Goal: Share content: Share content

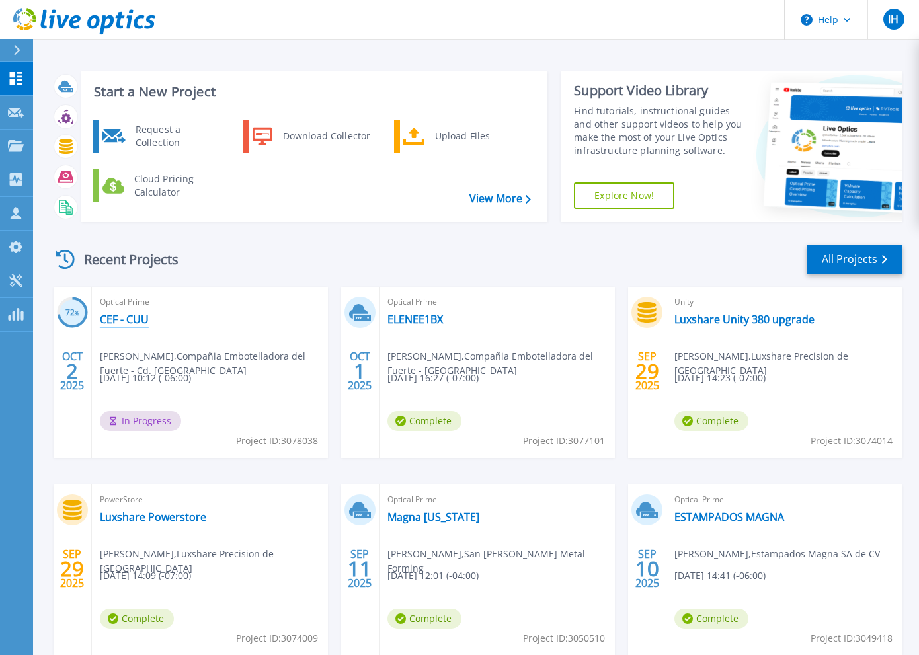
click at [130, 324] on link "CEF - CUU" at bounding box center [124, 319] width 49 height 13
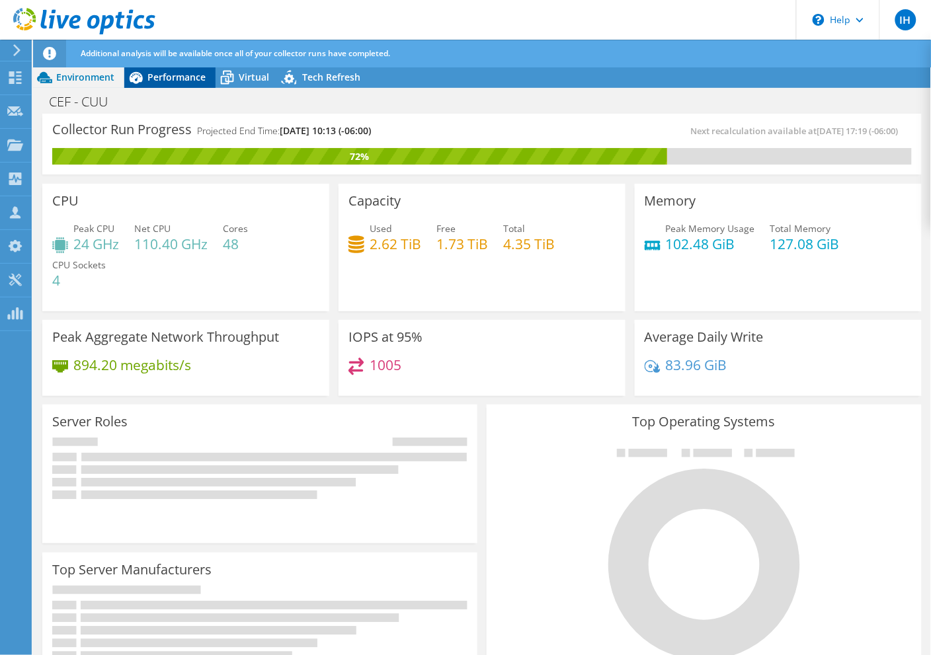
click at [152, 81] on span "Performance" at bounding box center [176, 77] width 58 height 13
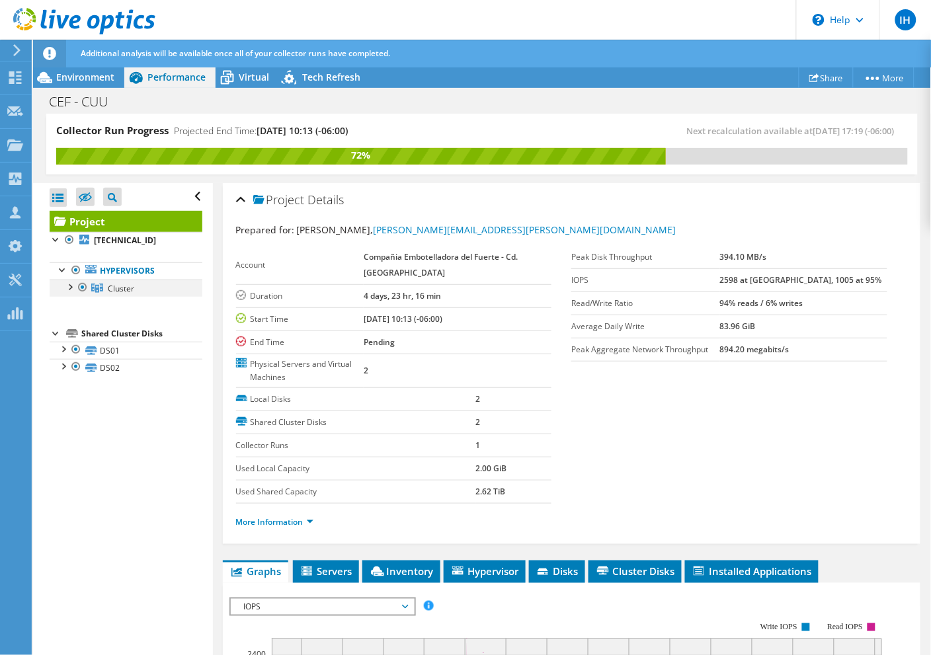
click at [68, 286] on div at bounding box center [69, 286] width 13 height 13
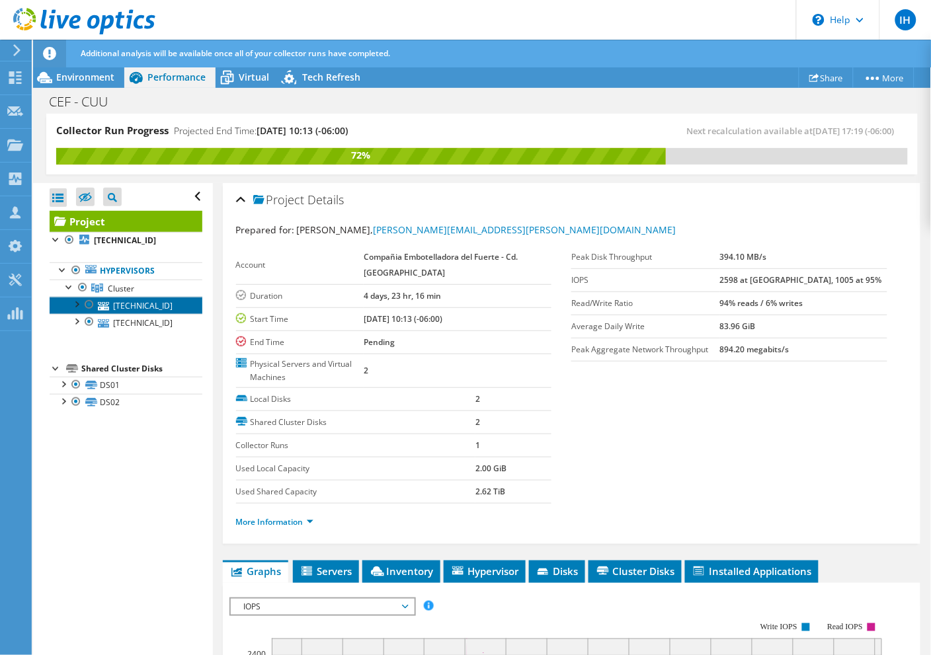
click at [132, 304] on link "10.31.0.22" at bounding box center [126, 305] width 153 height 17
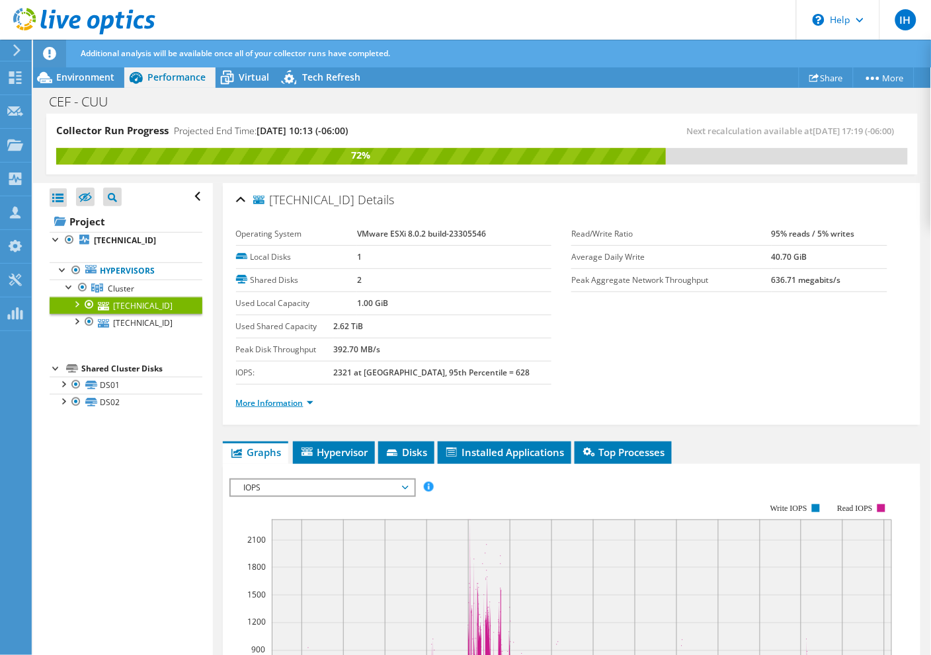
click at [289, 405] on link "More Information" at bounding box center [274, 402] width 77 height 11
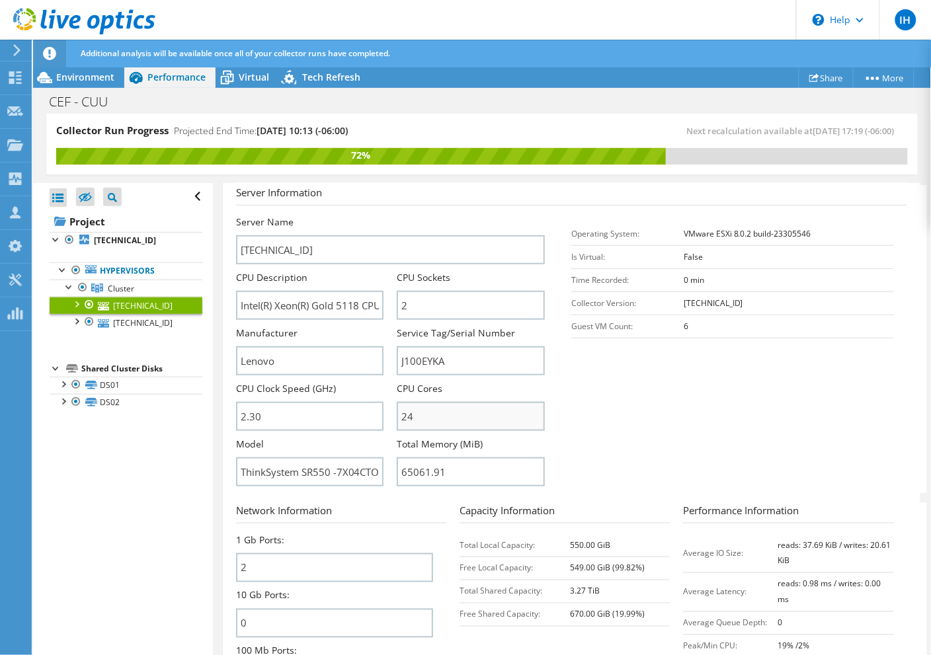
scroll to position [248, 0]
drag, startPoint x: 432, startPoint y: 419, endPoint x: 390, endPoint y: 420, distance: 41.7
click at [390, 214] on div "Server Name 10.31.0.22 CPU Description Intel(R) Xeon(R) Gold 5118 CPU @ 2.30GHz…" at bounding box center [397, 214] width 323 height 0
click at [264, 418] on input "2.30" at bounding box center [310, 415] width 148 height 29
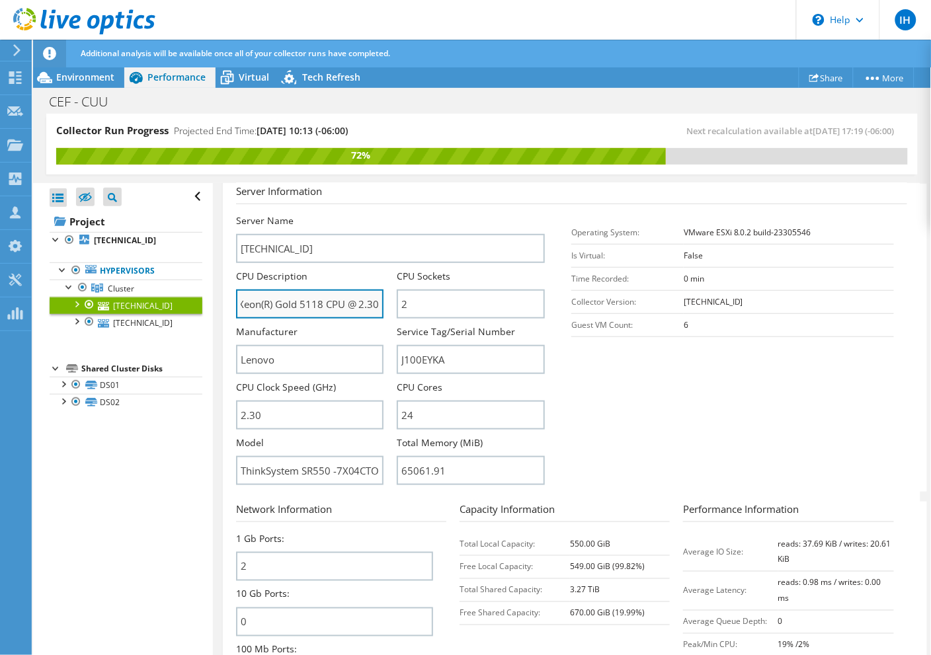
drag, startPoint x: 313, startPoint y: 306, endPoint x: 325, endPoint y: 309, distance: 11.5
click at [325, 309] on input "Intel(R) Xeon(R) Gold 5118 CPU @ 2.30GHz 2.29 GHz" at bounding box center [310, 304] width 148 height 29
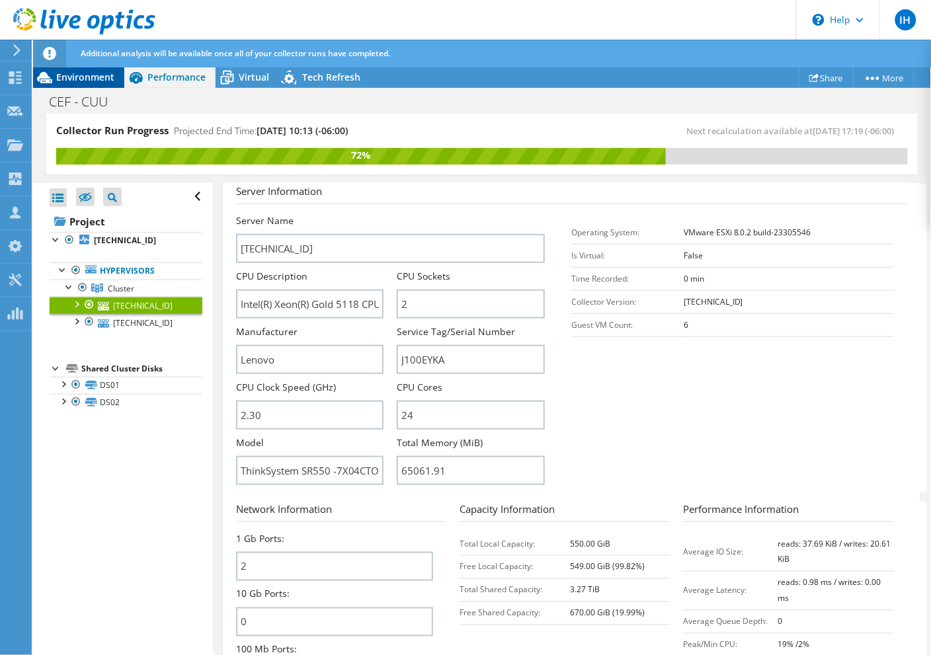
click at [93, 80] on span "Environment" at bounding box center [85, 77] width 58 height 13
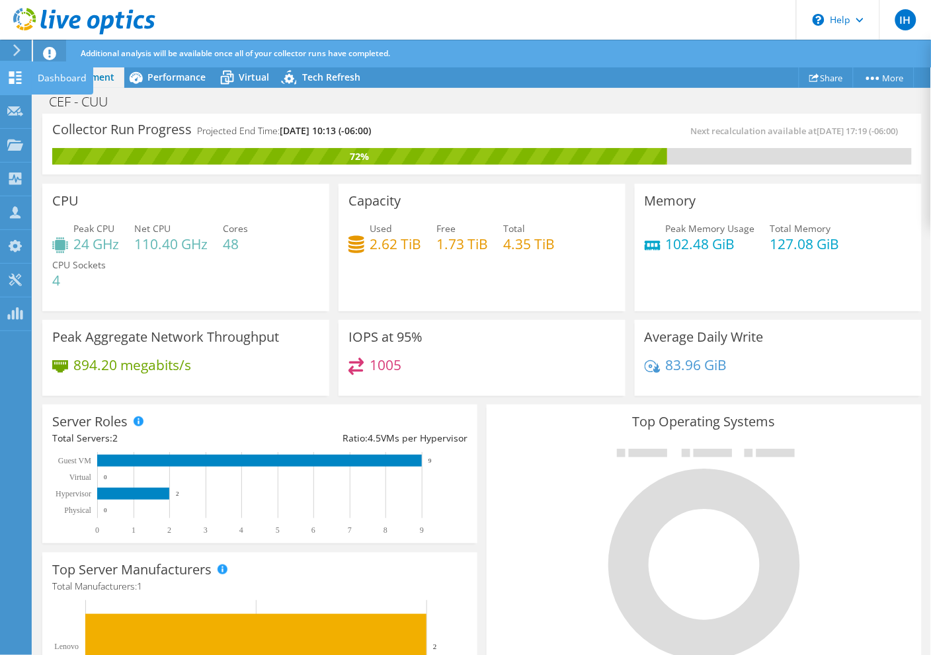
click at [20, 81] on icon at bounding box center [15, 77] width 16 height 13
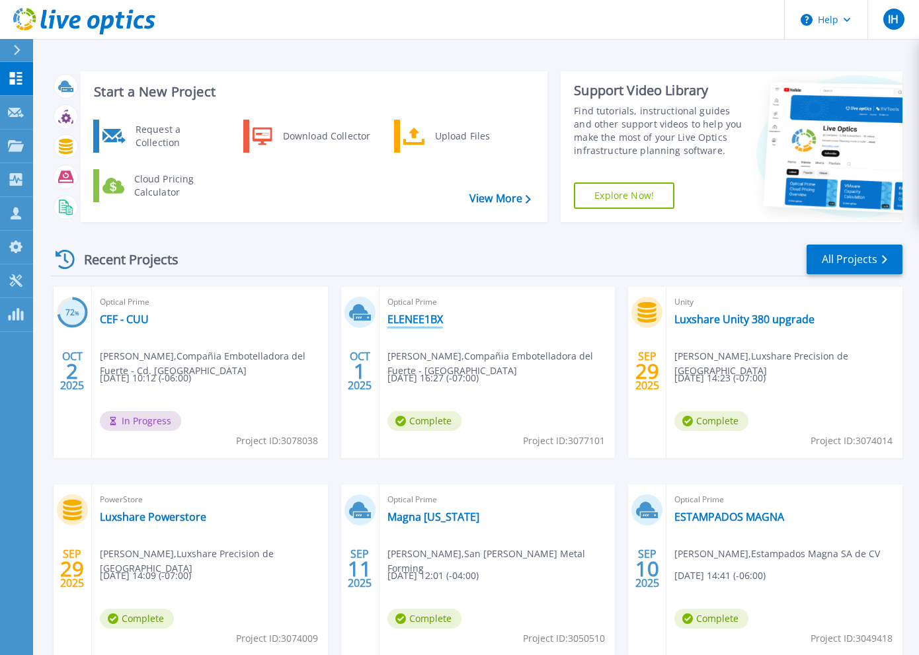
click at [434, 318] on link "ELENEE1BX" at bounding box center [415, 319] width 56 height 13
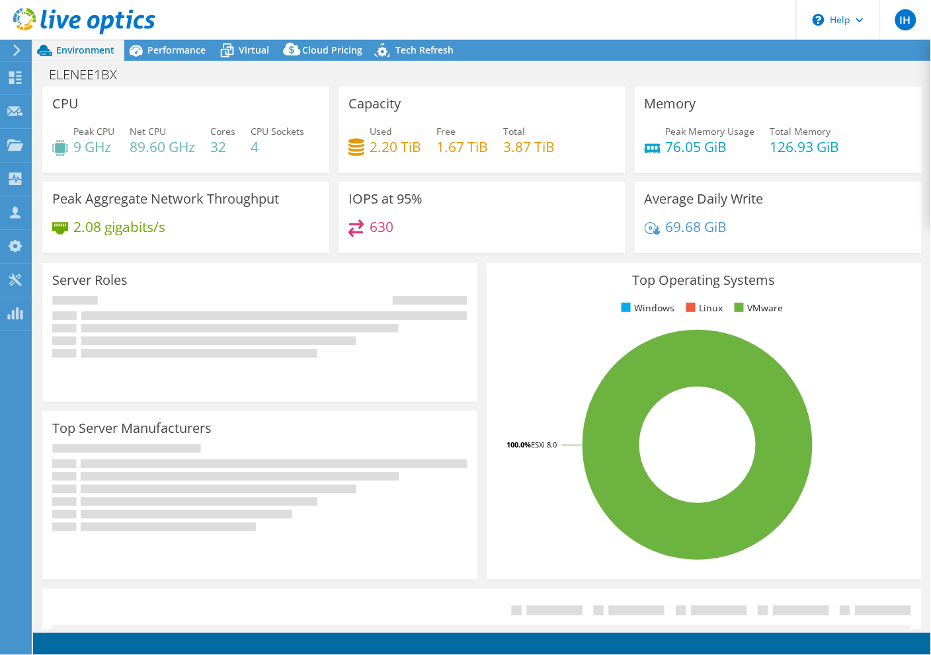
select select "USD"
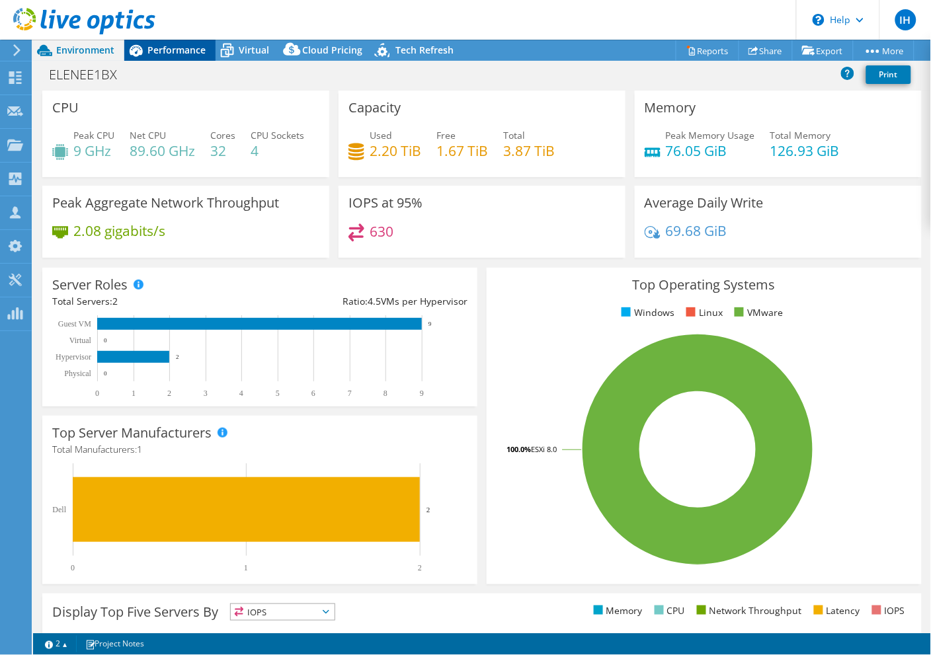
click at [176, 56] on div "Performance" at bounding box center [169, 50] width 91 height 21
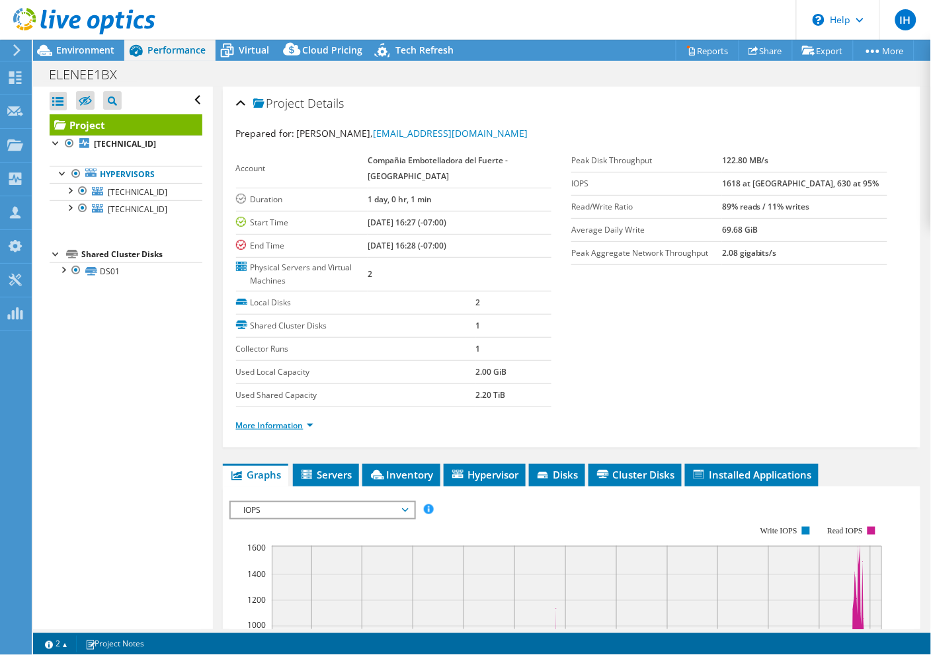
click at [299, 426] on link "More Information" at bounding box center [274, 425] width 77 height 11
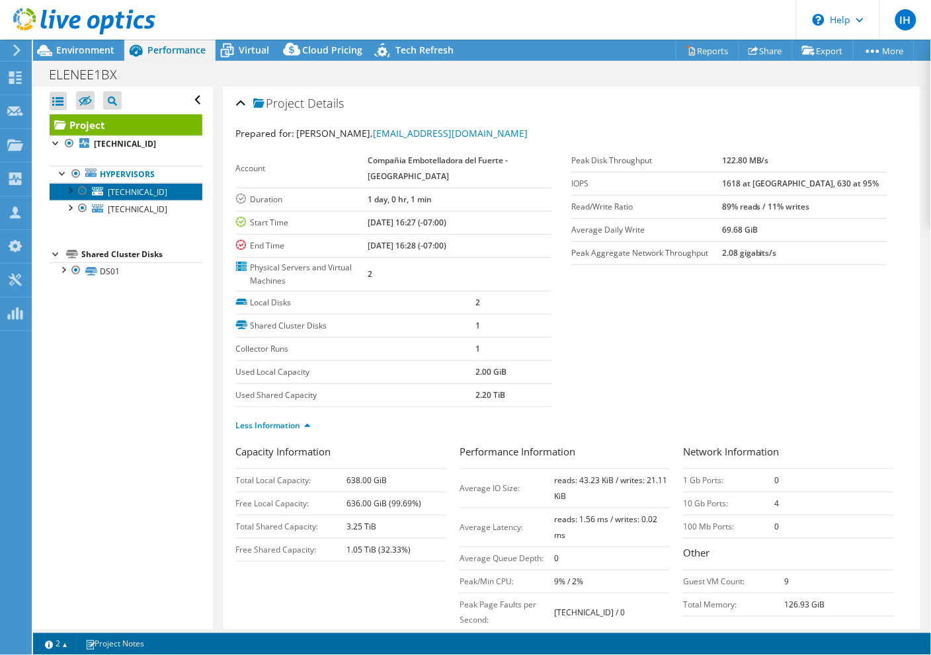
click at [131, 196] on span "10.21.0.20" at bounding box center [137, 191] width 59 height 11
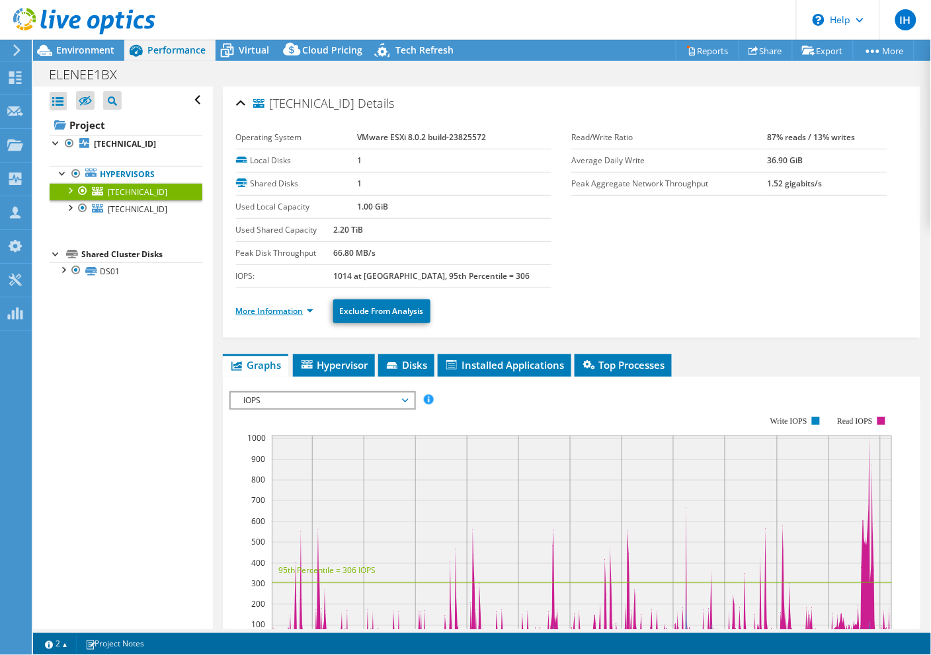
click at [306, 307] on link "More Information" at bounding box center [274, 310] width 77 height 11
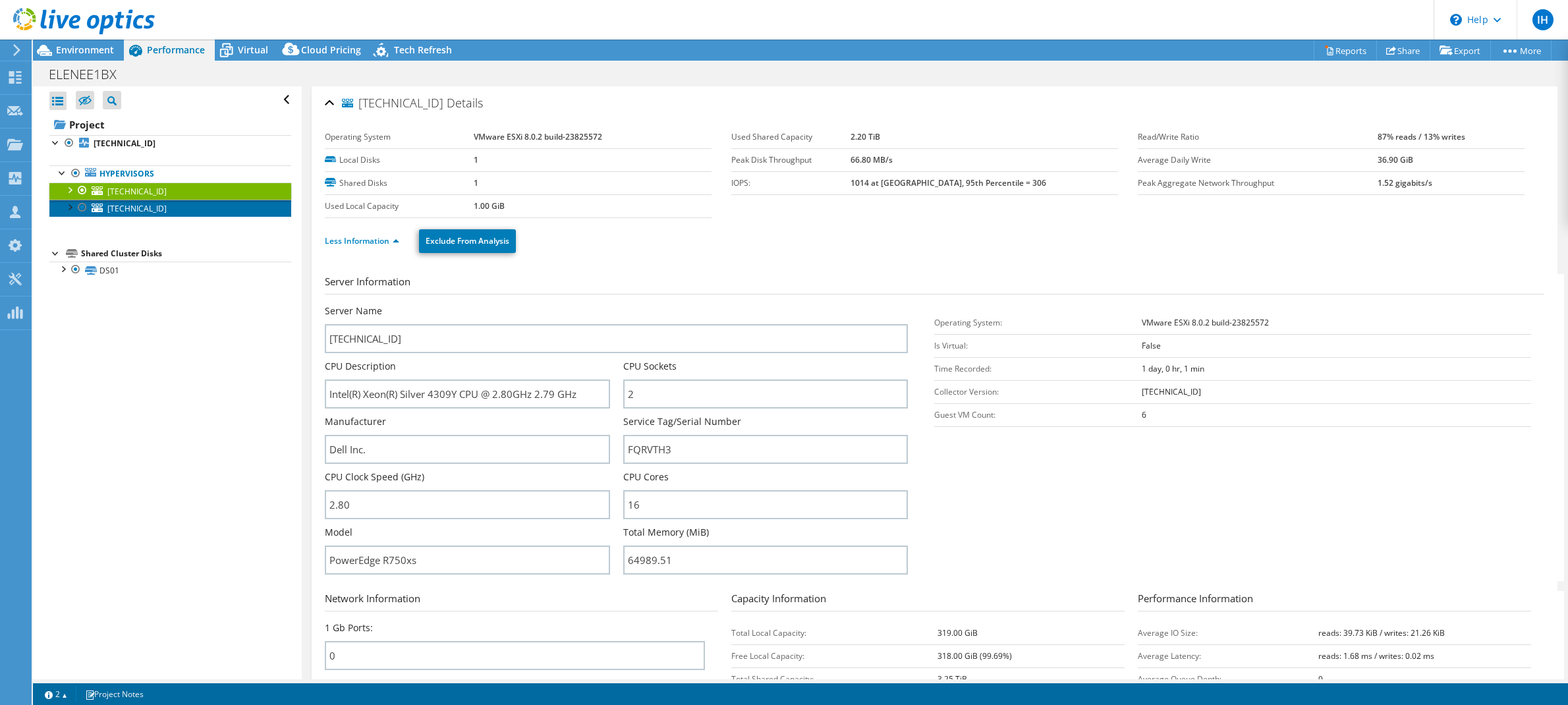
click at [124, 208] on span "10.21.0.19" at bounding box center [137, 208] width 59 height 11
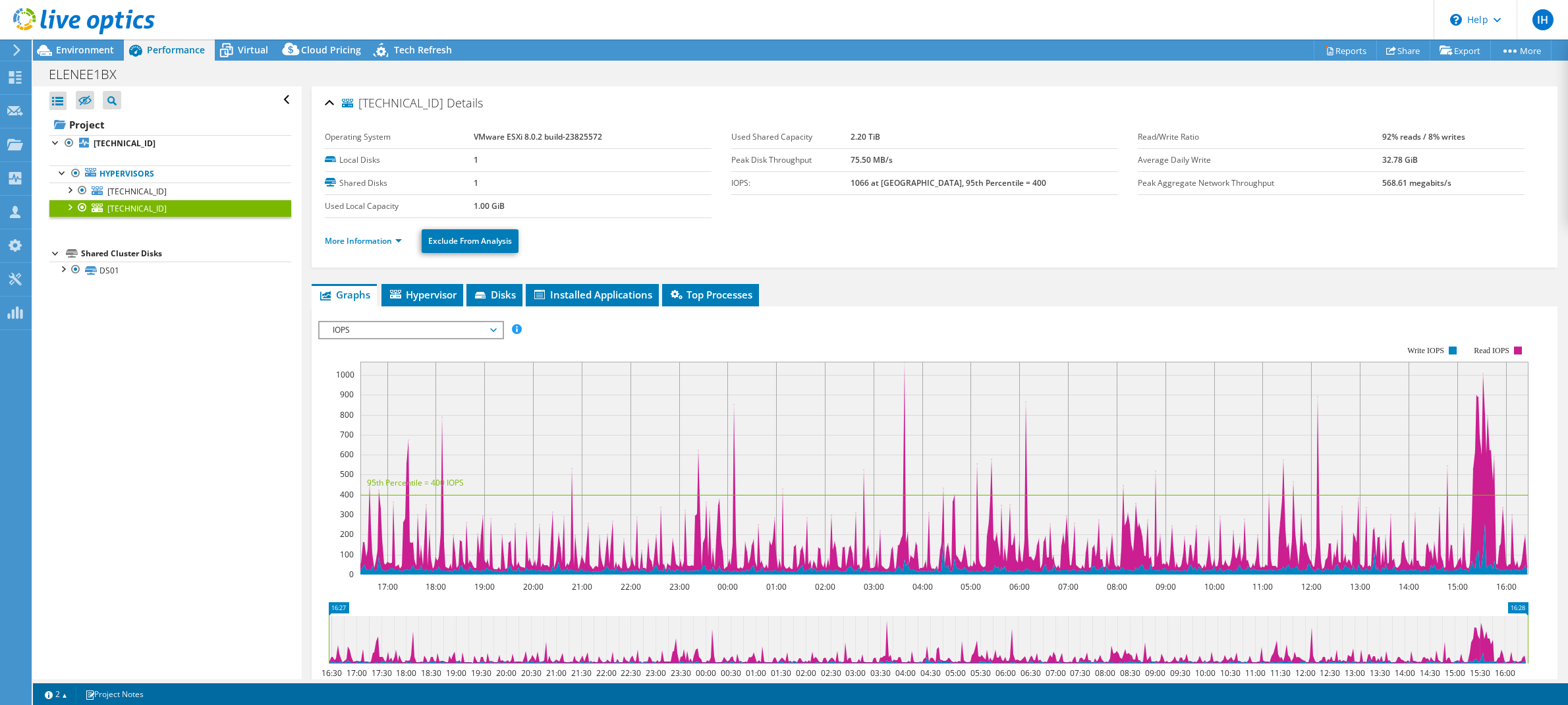
click at [388, 247] on li "More Information" at bounding box center [367, 241] width 85 height 15
click at [390, 242] on link "More Information" at bounding box center [363, 240] width 77 height 11
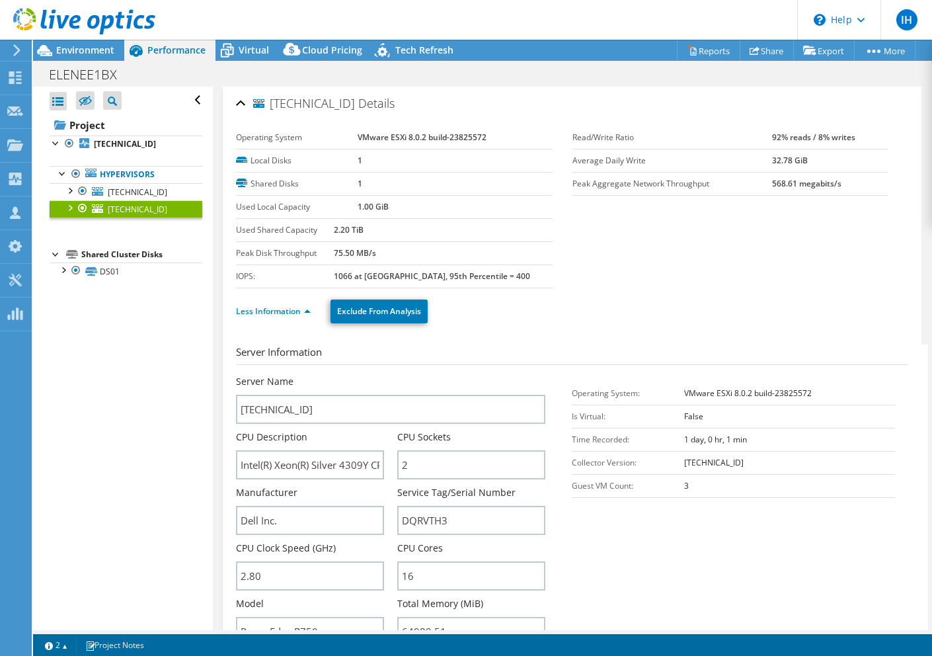
click at [19, 46] on icon at bounding box center [17, 50] width 10 height 12
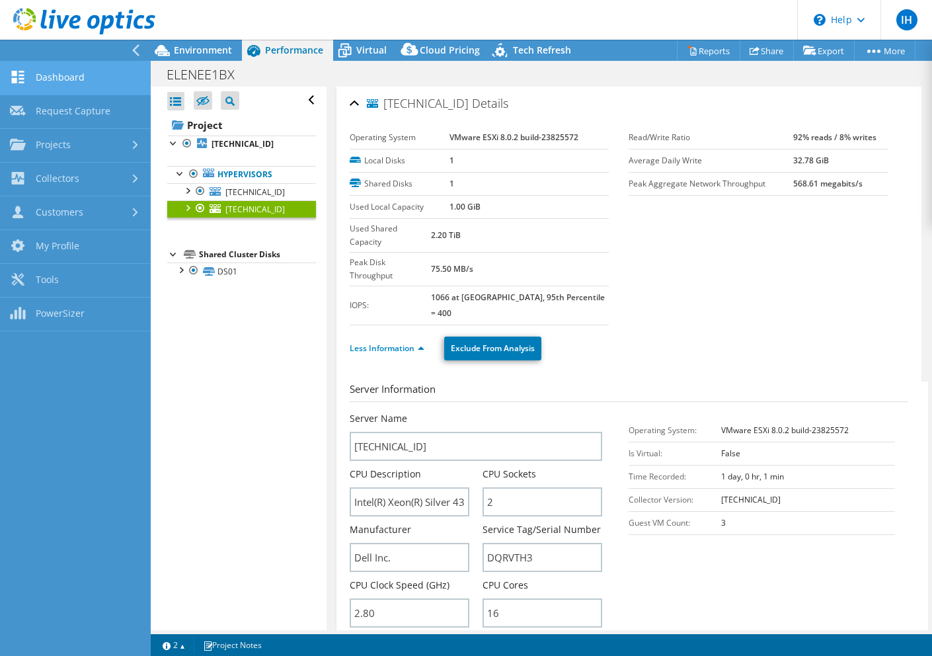
click at [50, 75] on link "Dashboard" at bounding box center [75, 78] width 151 height 34
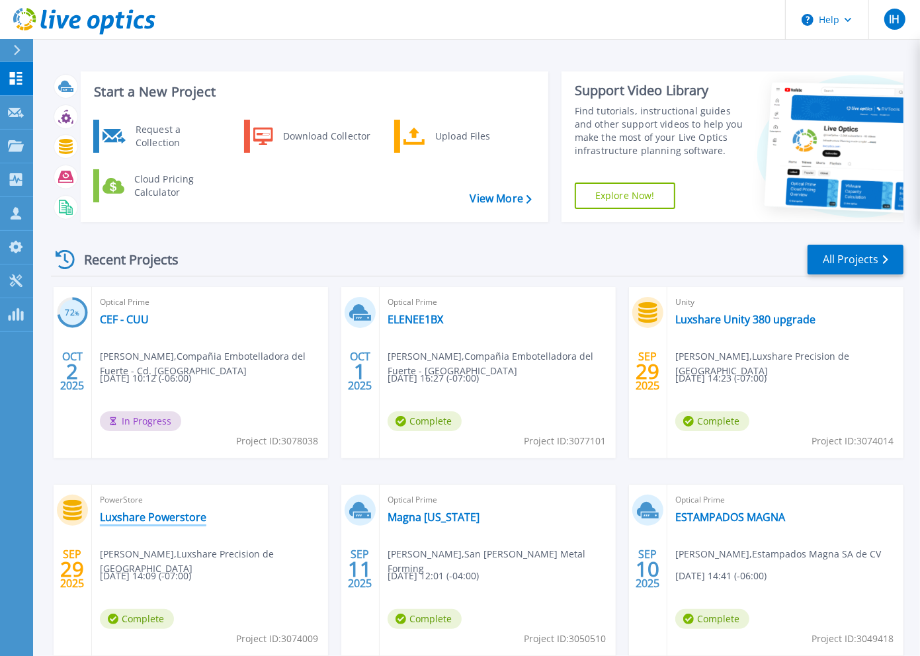
click at [158, 518] on link "Luxshare Powerstore" at bounding box center [153, 516] width 106 height 13
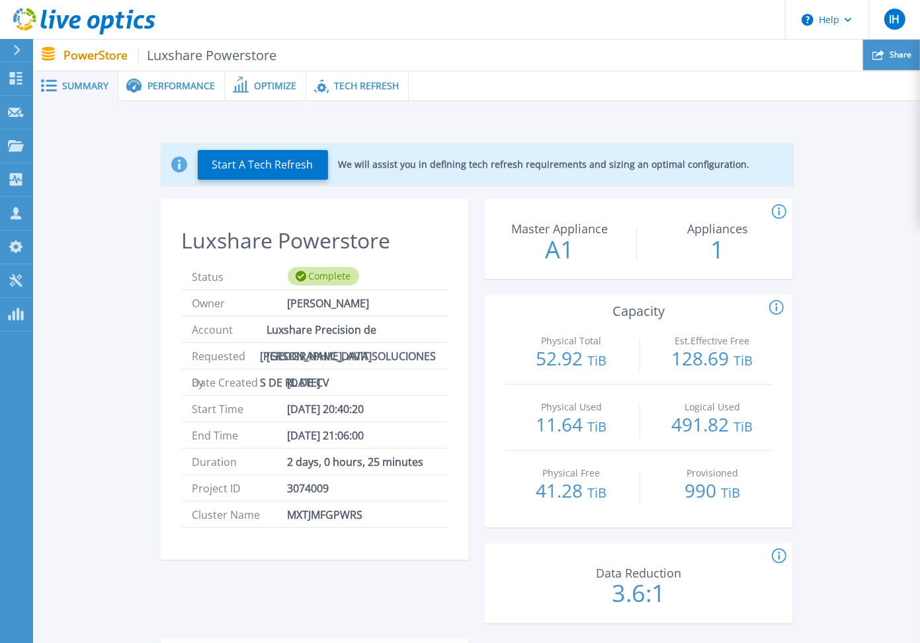
click at [886, 55] on div "Share" at bounding box center [891, 55] width 57 height 31
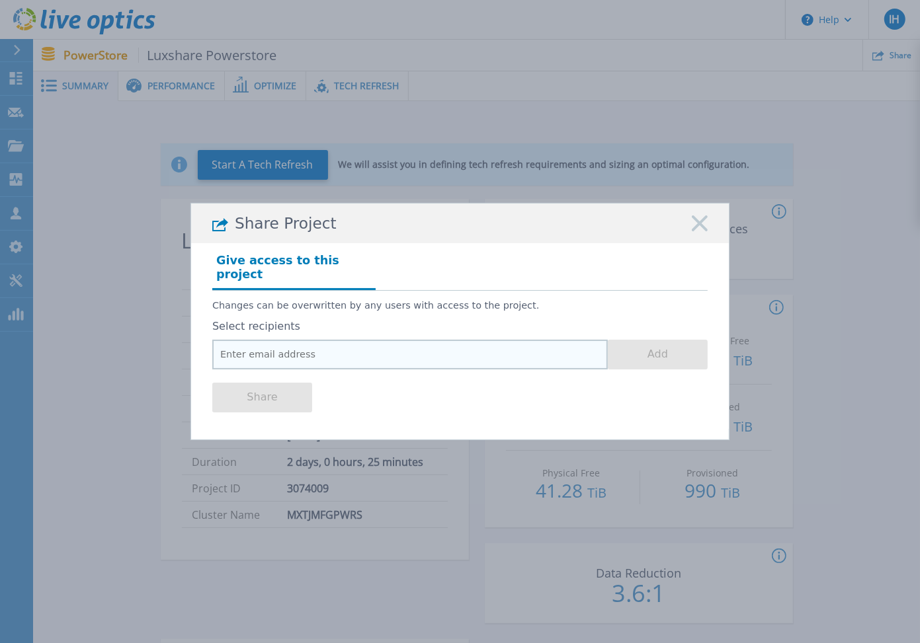
click at [345, 351] on input "email" at bounding box center [409, 355] width 395 height 30
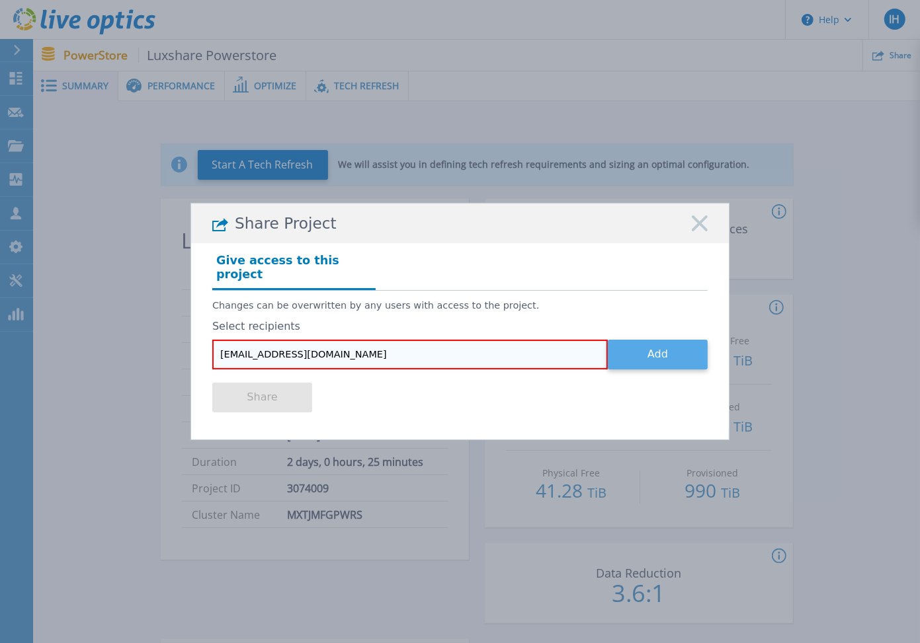
type input "ceochoa@compusoluciones.com"
click at [688, 354] on button "Add" at bounding box center [658, 355] width 100 height 30
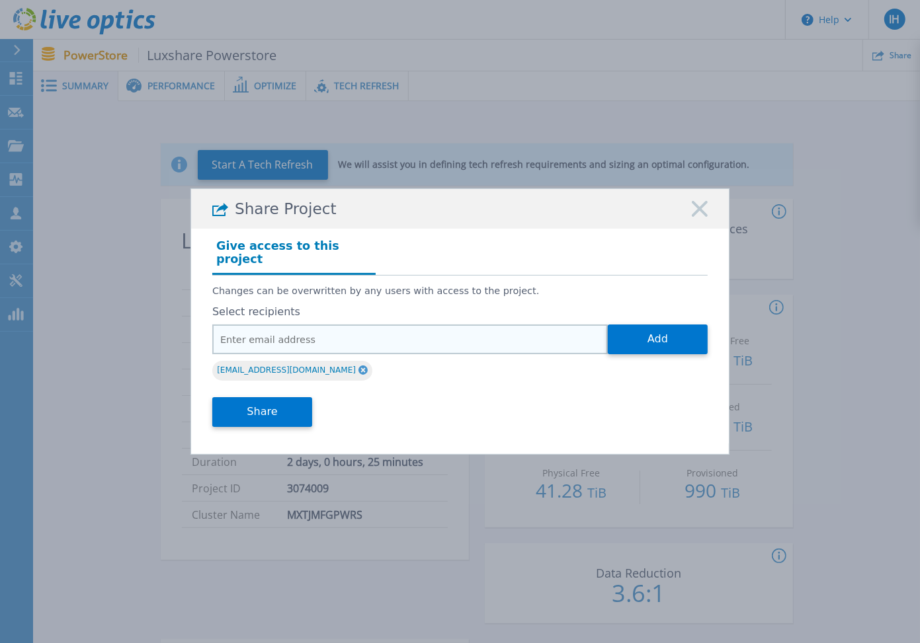
click at [350, 338] on input "email" at bounding box center [409, 340] width 395 height 30
click at [306, 336] on input "email" at bounding box center [409, 340] width 395 height 30
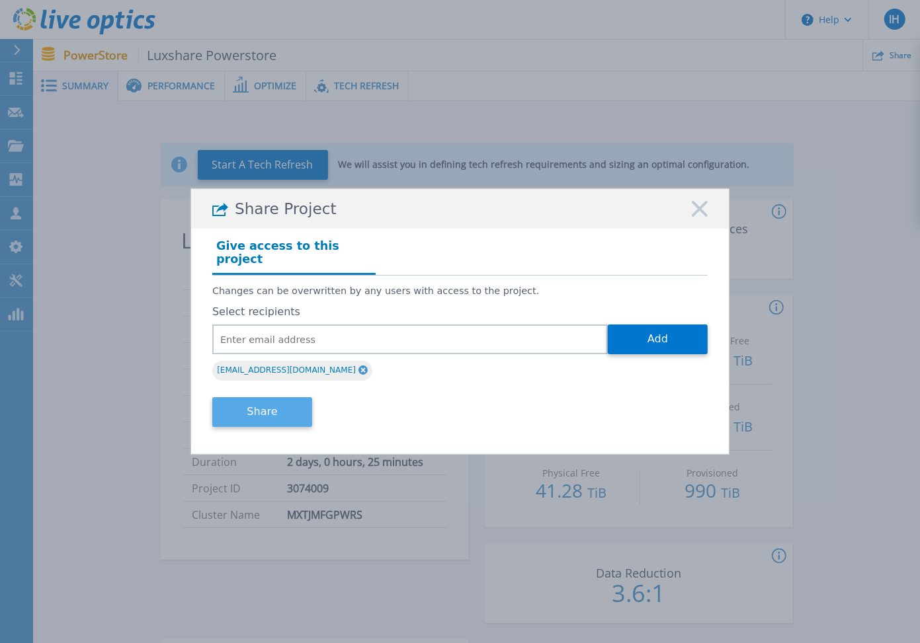
click at [247, 408] on button "Share" at bounding box center [262, 412] width 100 height 30
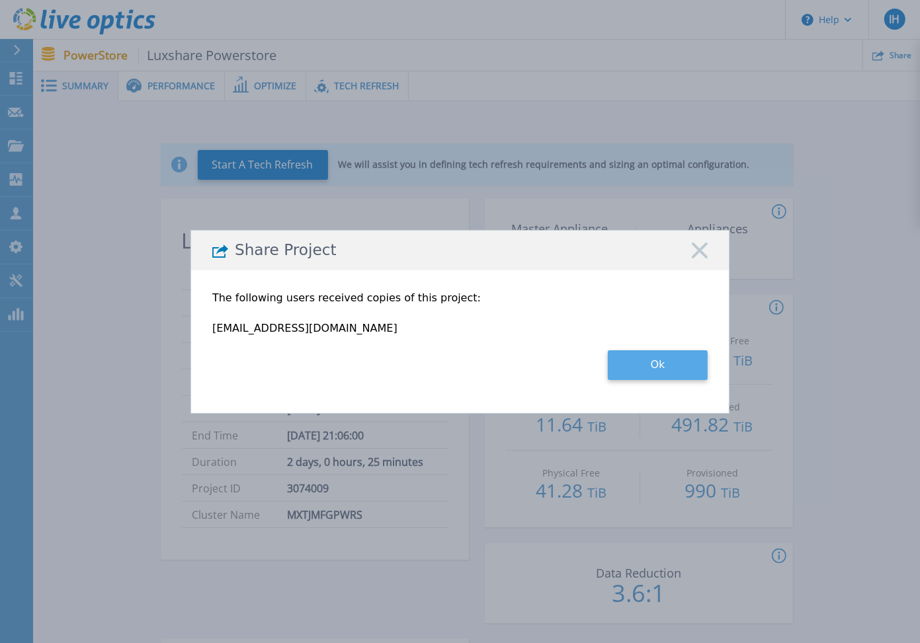
click at [670, 366] on button "Ok" at bounding box center [658, 365] width 100 height 30
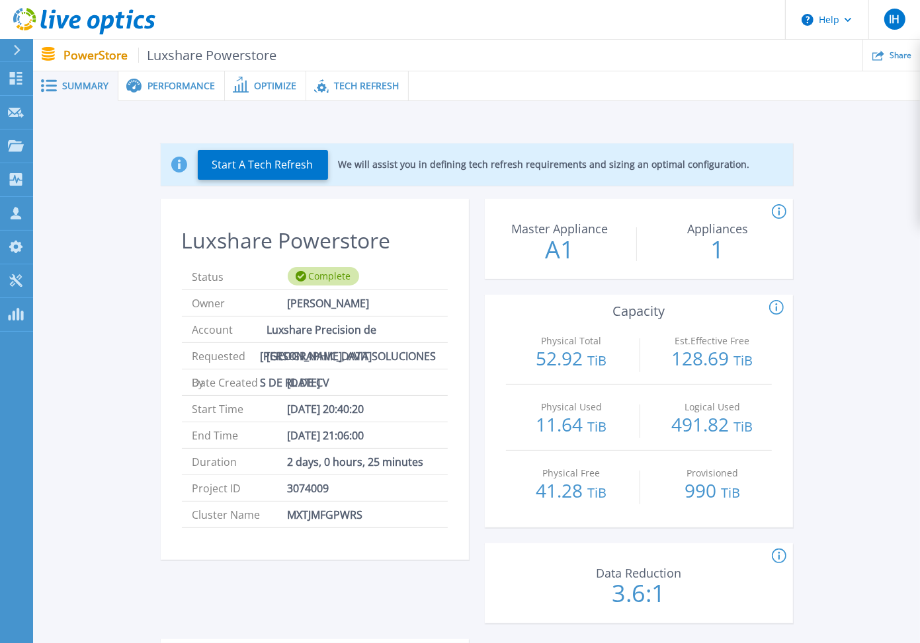
click at [159, 81] on span "Performance" at bounding box center [180, 85] width 67 height 9
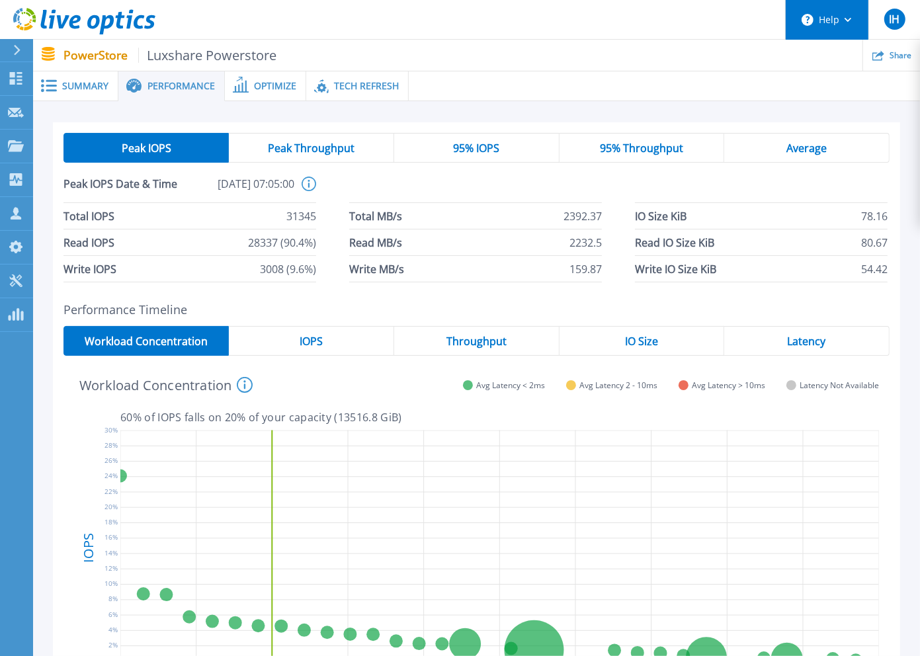
click at [843, 24] on button "Help" at bounding box center [826, 20] width 83 height 40
click at [660, 46] on ul "Share" at bounding box center [597, 55] width 643 height 31
click at [286, 92] on div "Optimize" at bounding box center [265, 86] width 81 height 30
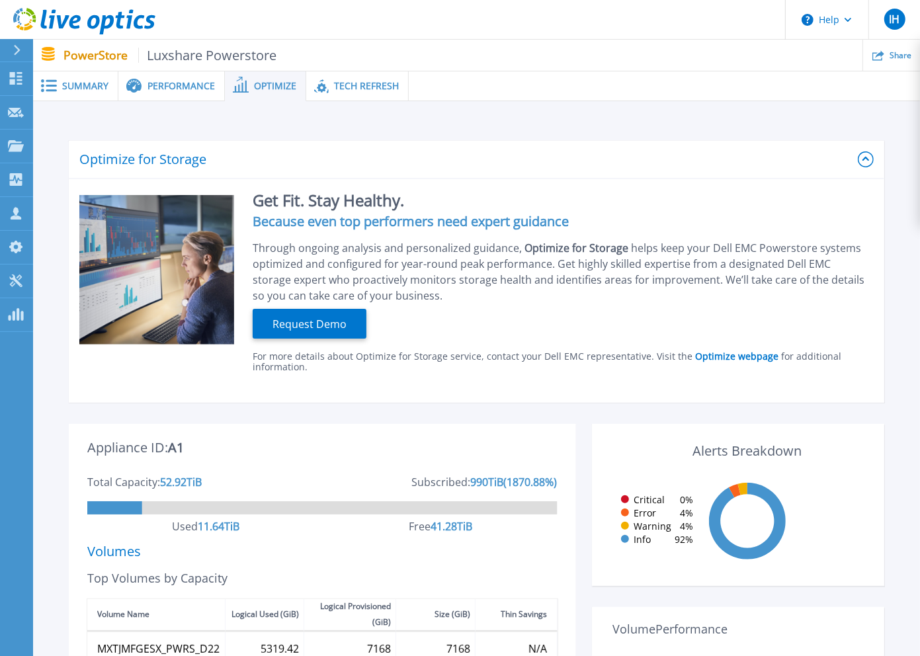
click at [342, 88] on span "Tech Refresh" at bounding box center [366, 85] width 65 height 9
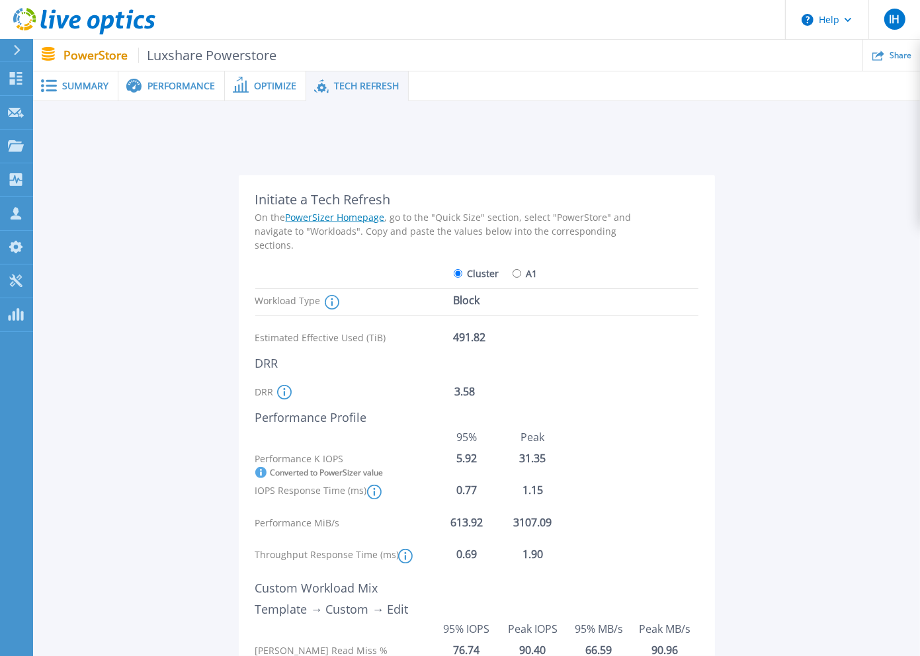
click at [96, 81] on span "Summary" at bounding box center [85, 85] width 46 height 9
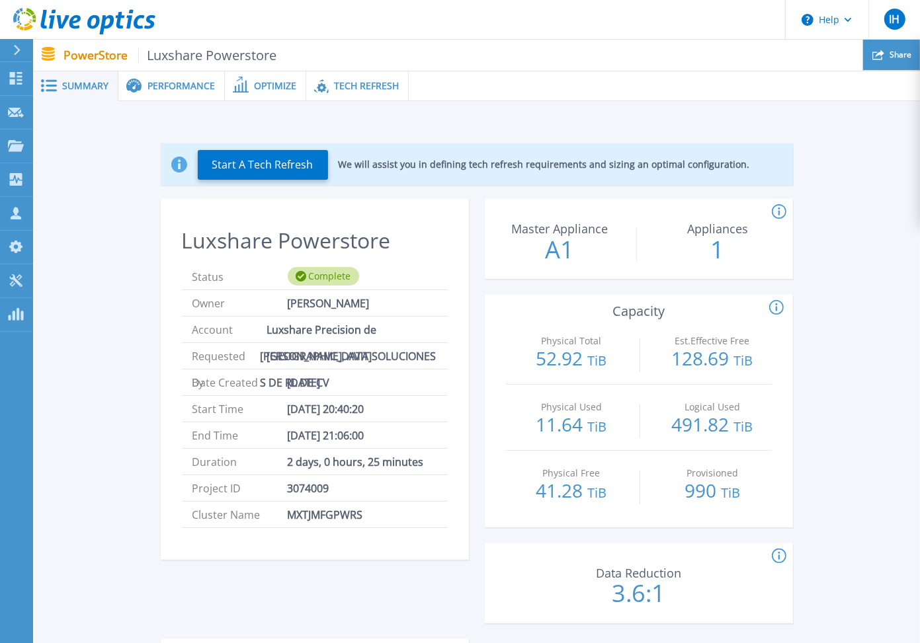
click at [884, 54] on icon at bounding box center [878, 55] width 12 height 12
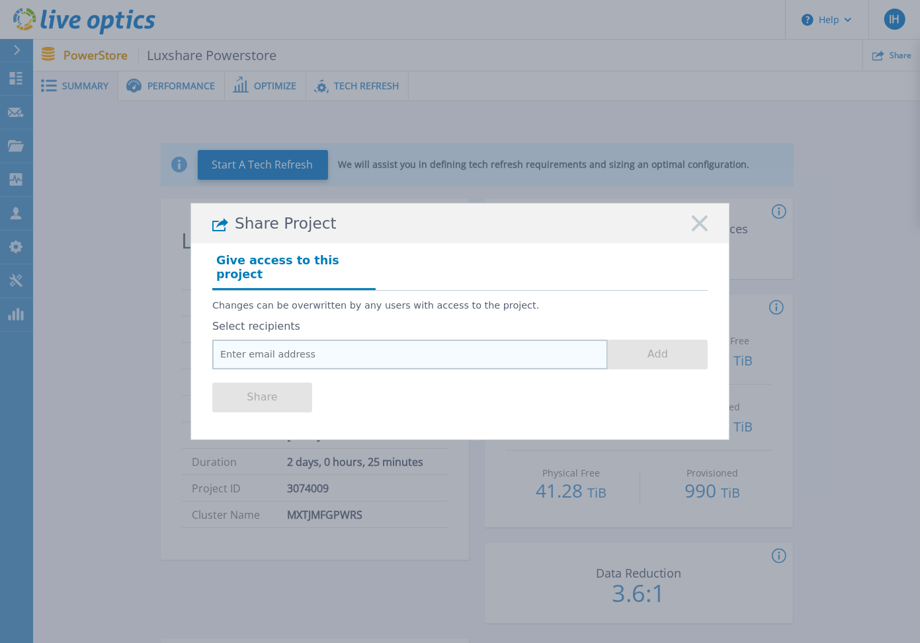
click at [303, 350] on input "email" at bounding box center [409, 355] width 395 height 30
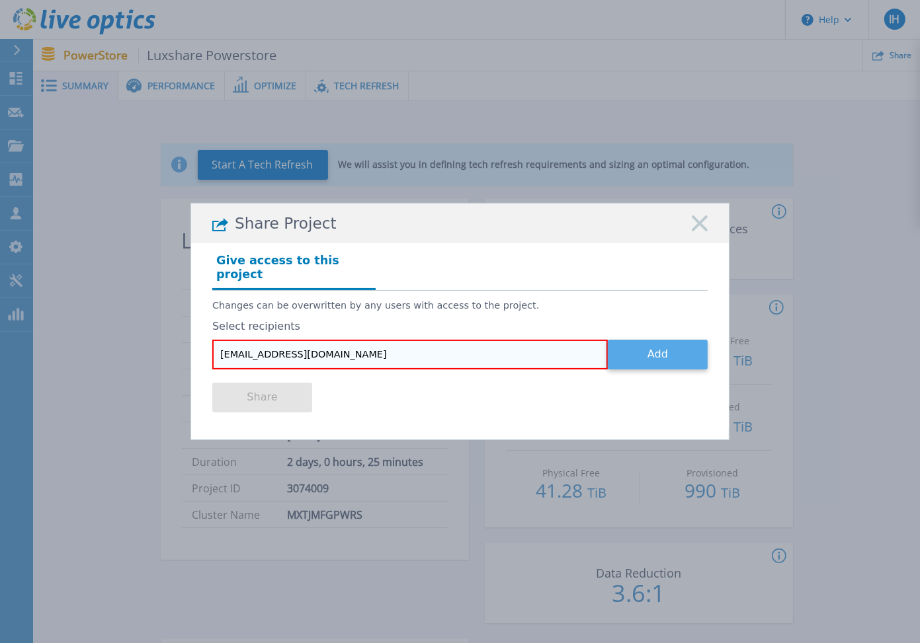
type input "yperez@compusoluciones.com"
click at [662, 348] on button "Add" at bounding box center [658, 355] width 100 height 30
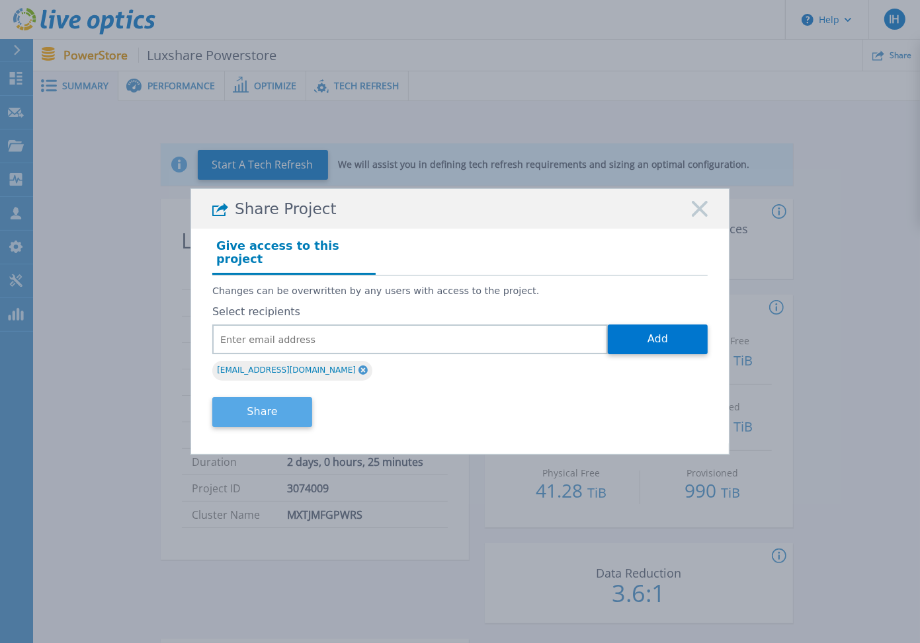
click at [297, 408] on button "Share" at bounding box center [262, 412] width 100 height 30
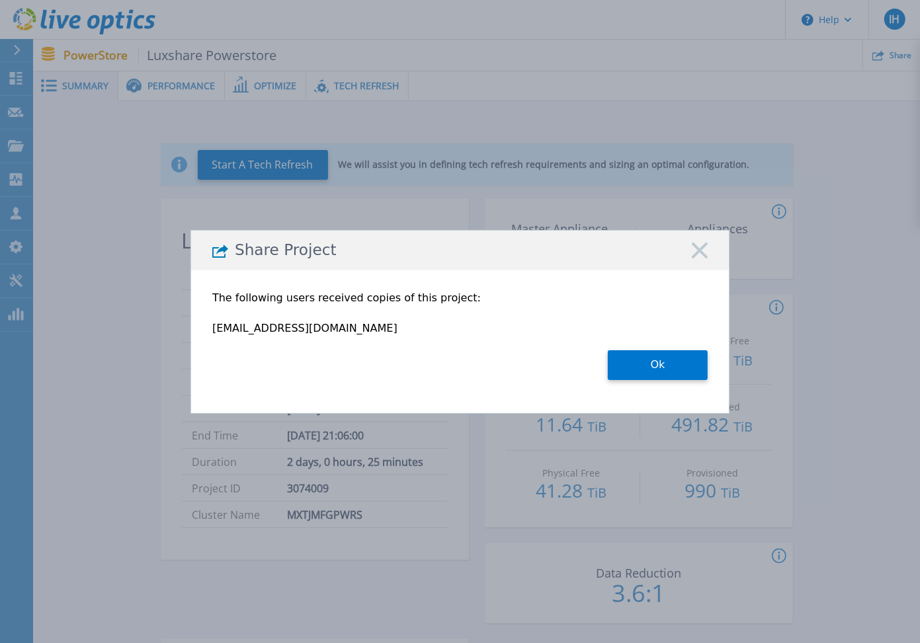
click at [705, 249] on icon at bounding box center [699, 251] width 16 height 16
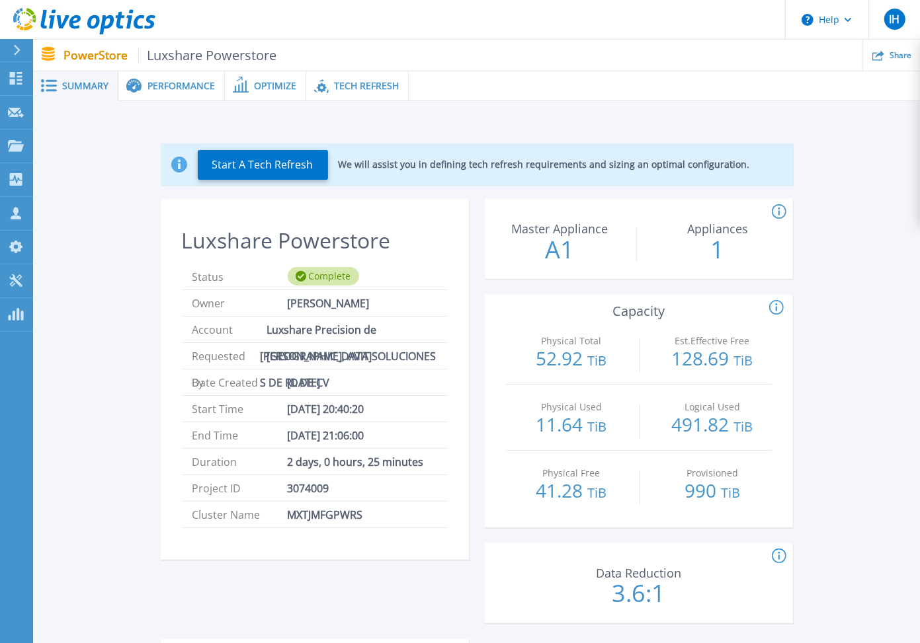
click at [169, 90] on span "Performance" at bounding box center [180, 85] width 67 height 9
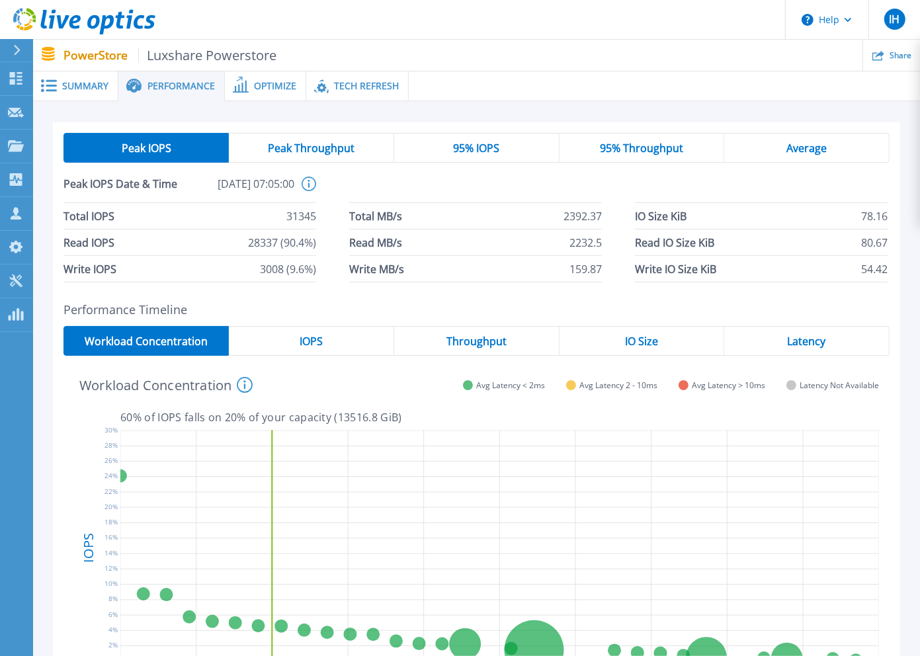
click at [829, 148] on div "Average" at bounding box center [806, 148] width 165 height 30
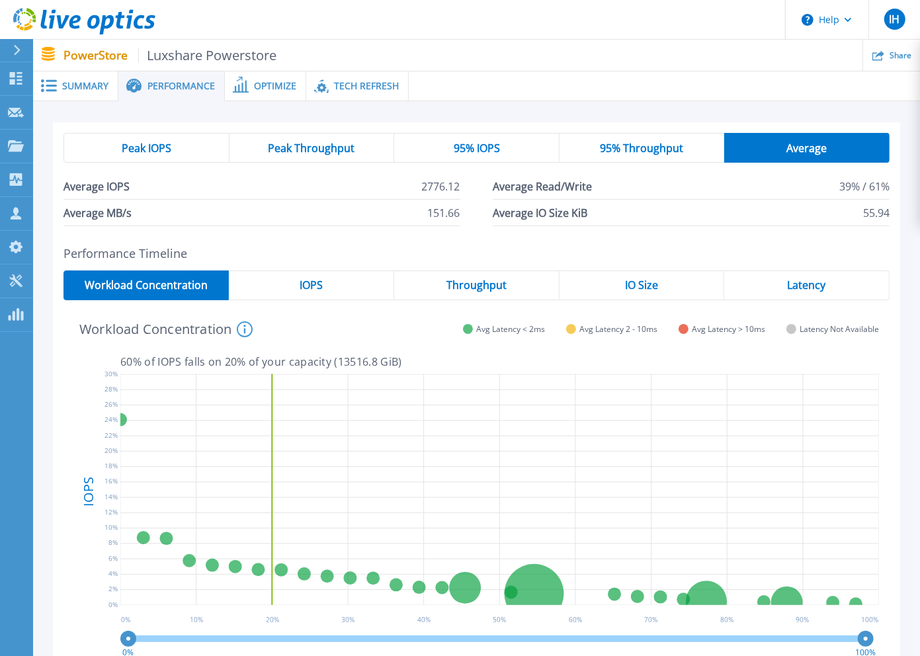
click at [280, 85] on span "Optimize" at bounding box center [275, 85] width 42 height 9
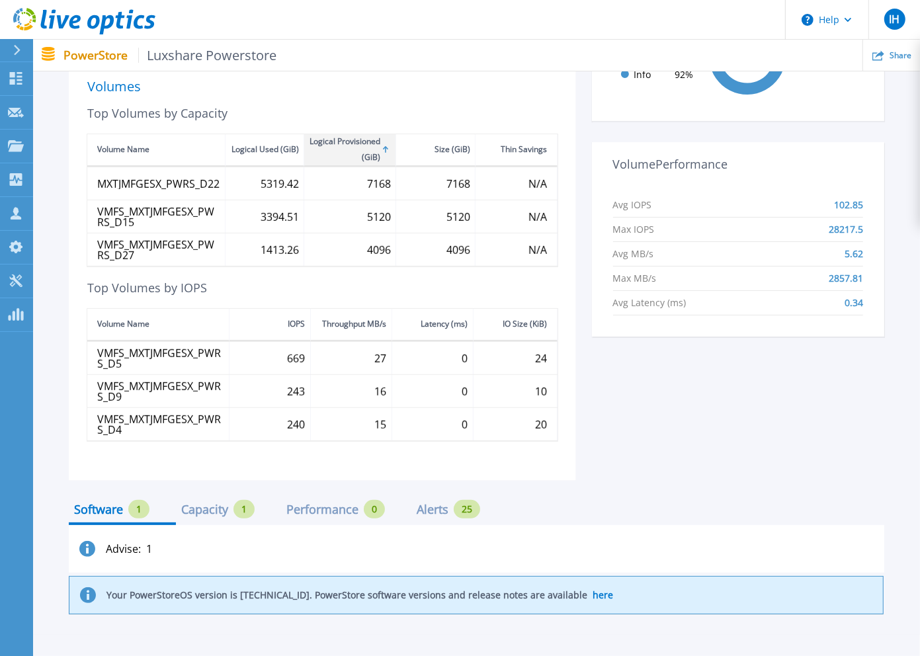
scroll to position [464, 0]
click at [203, 509] on div "Capacity" at bounding box center [204, 509] width 47 height 11
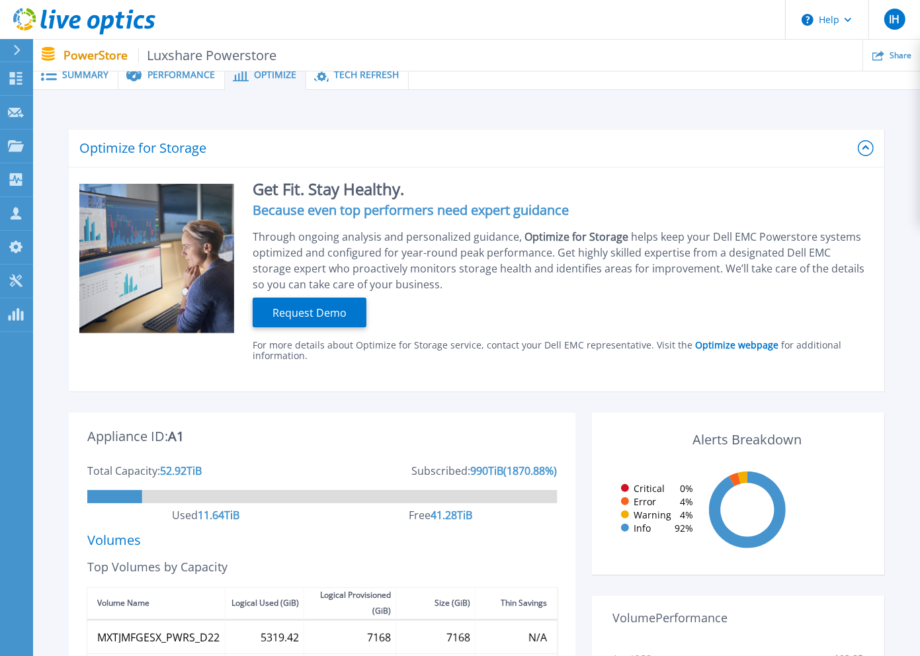
scroll to position [0, 0]
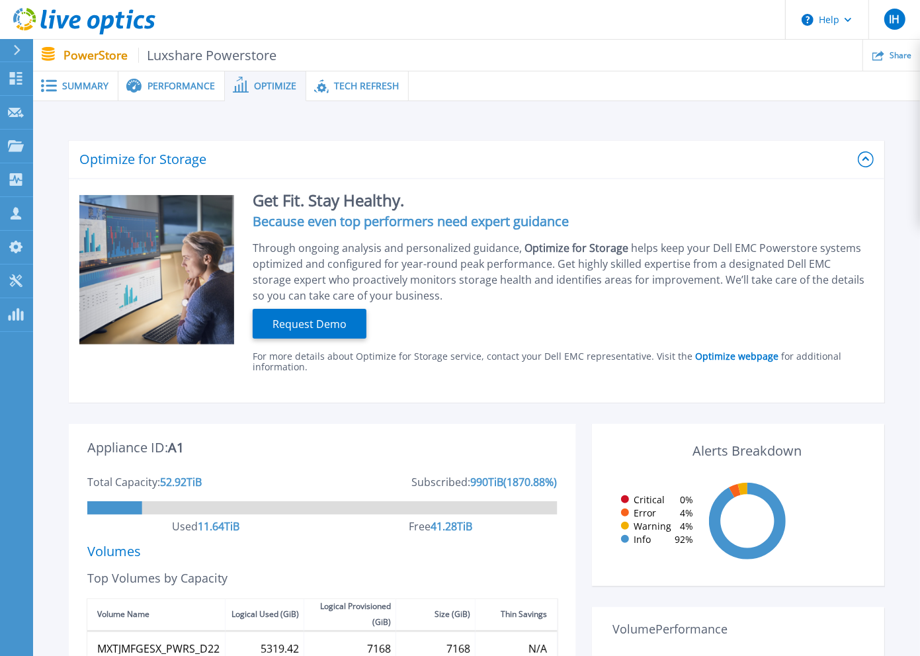
click at [346, 85] on span "Tech Refresh" at bounding box center [366, 85] width 65 height 9
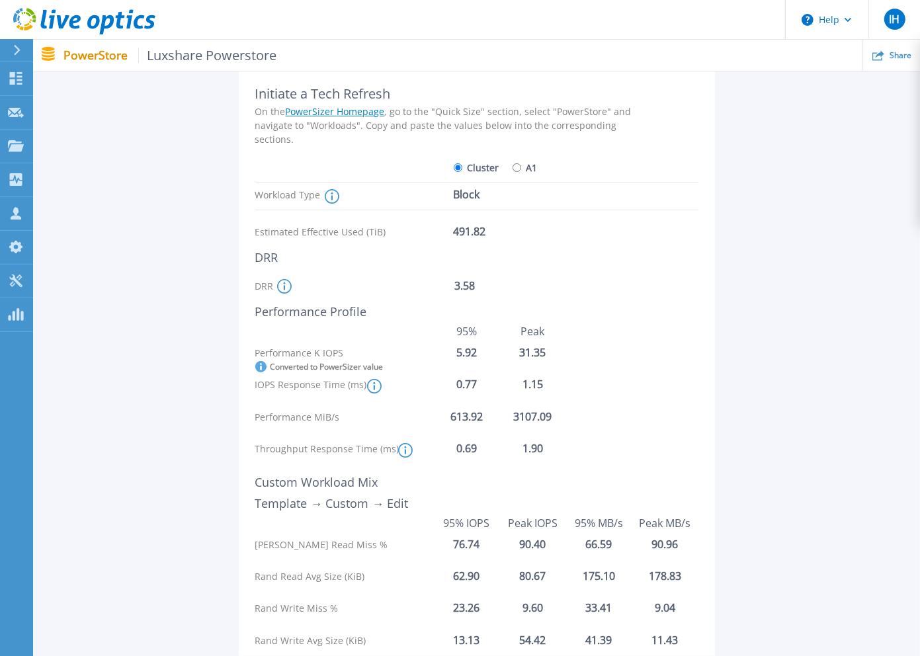
scroll to position [100, 0]
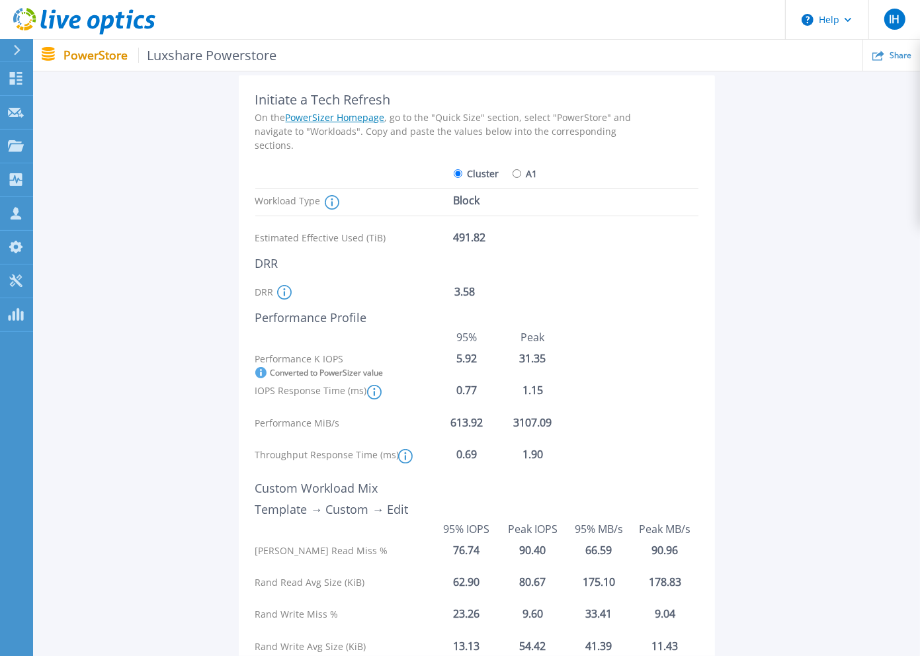
click at [514, 175] on input "A1" at bounding box center [516, 173] width 9 height 9
radio input "true"
click at [468, 175] on label "Cluster" at bounding box center [476, 173] width 46 height 23
click at [462, 175] on input "Cluster" at bounding box center [457, 173] width 9 height 9
radio input "true"
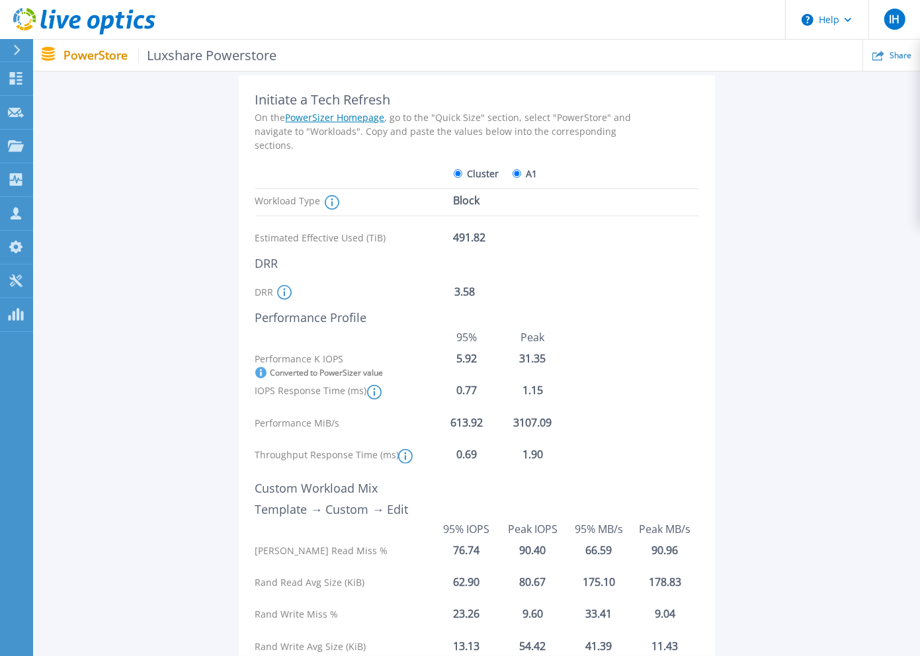
radio input "false"
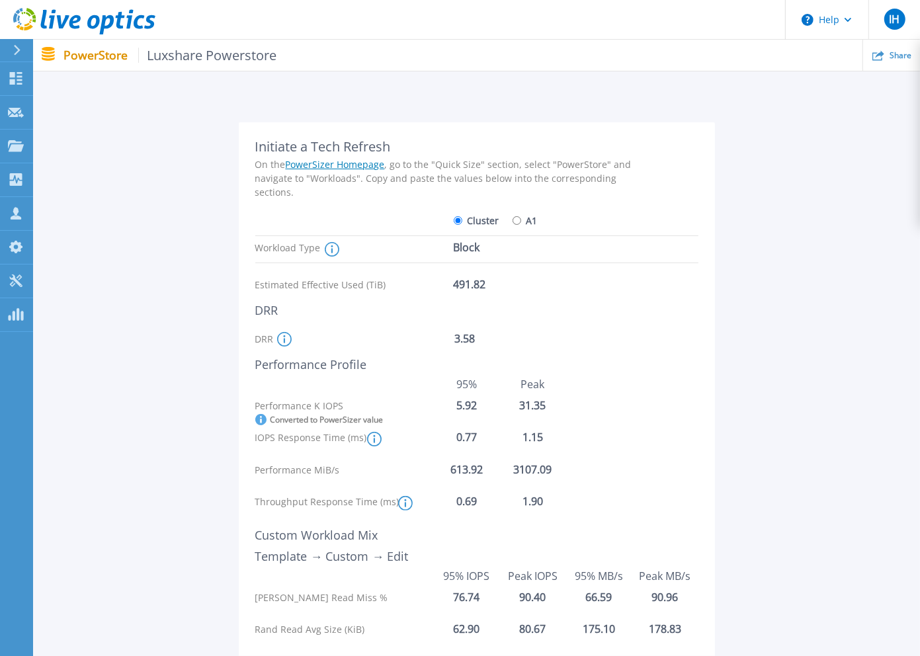
scroll to position [0, 0]
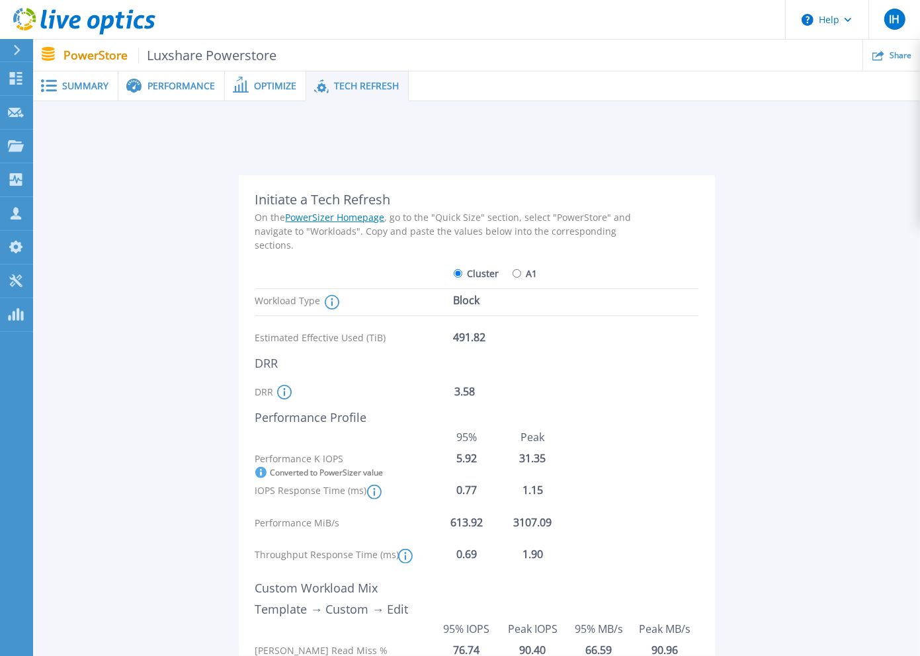
click at [175, 86] on span "Performance" at bounding box center [180, 85] width 67 height 9
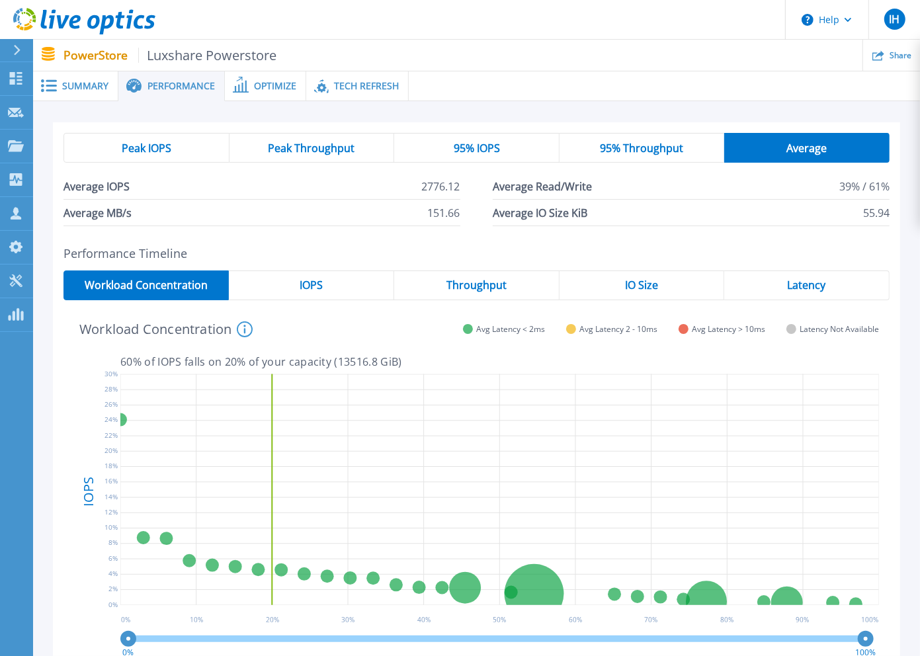
click at [63, 92] on div "Summary" at bounding box center [75, 86] width 85 height 30
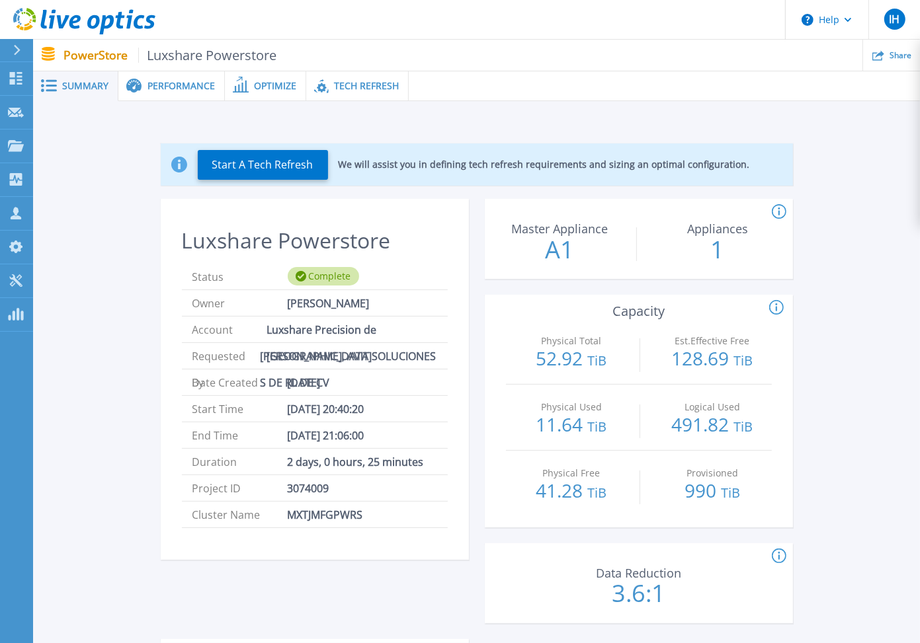
click at [780, 208] on icon at bounding box center [778, 212] width 15 height 16
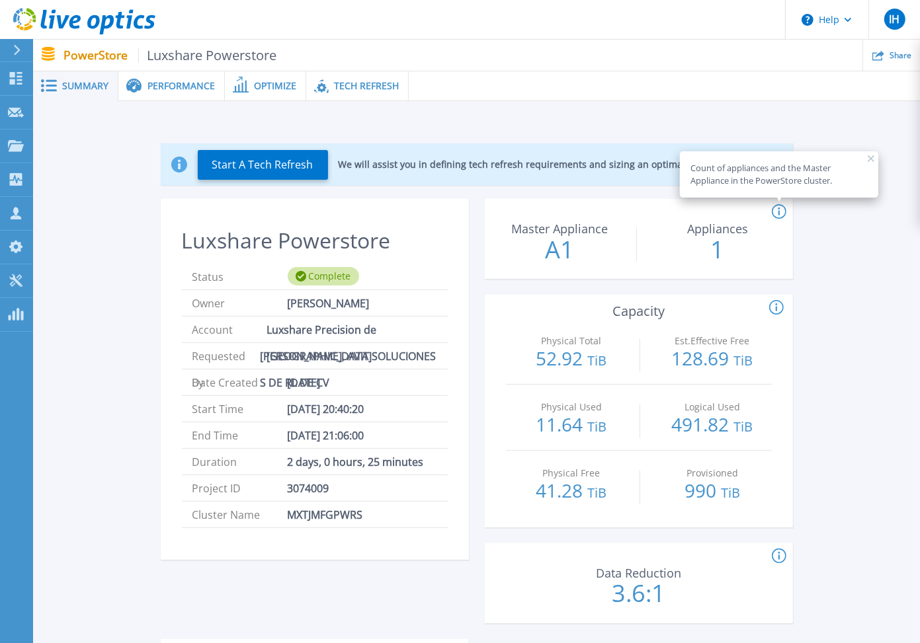
click at [779, 310] on icon at bounding box center [776, 308] width 15 height 16
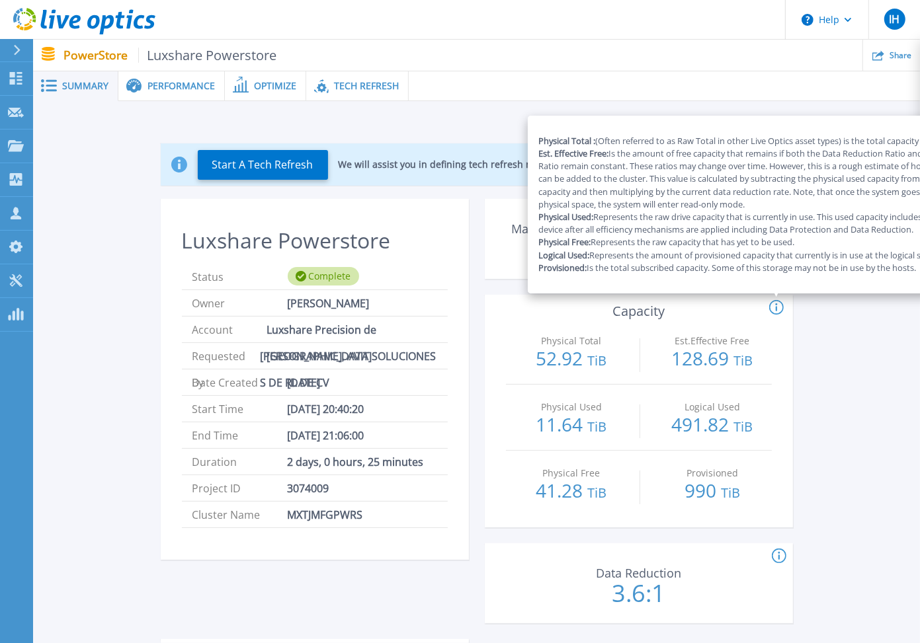
click at [773, 553] on icon at bounding box center [778, 557] width 15 height 16
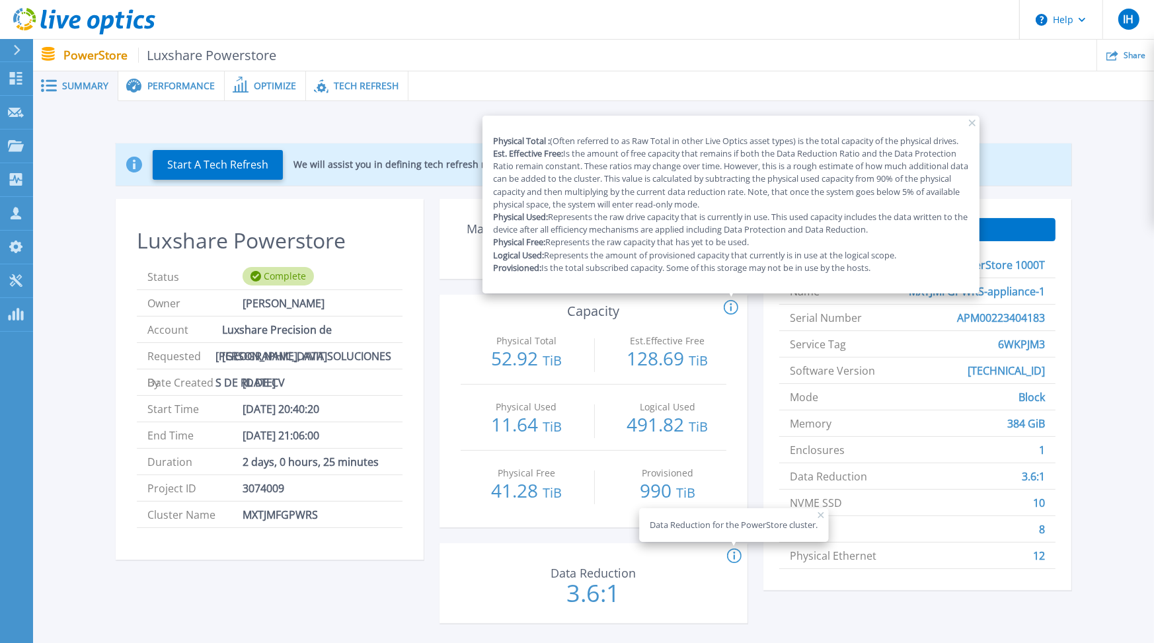
click at [600, 339] on div "Physical Total 52.92 TiB Est.Effective Free 128.69 TiB" at bounding box center [594, 352] width 266 height 66
drag, startPoint x: 283, startPoint y: 452, endPoint x: 264, endPoint y: 448, distance: 19.6
click at [264, 449] on span "2 days, 0 hours, 25 minutes" at bounding box center [311, 462] width 136 height 26
click at [589, 436] on div "Physical Used 11.64 TiB Logical Used 491.82 TiB" at bounding box center [594, 418] width 266 height 66
click at [919, 122] on rect at bounding box center [972, 123] width 7 height 7
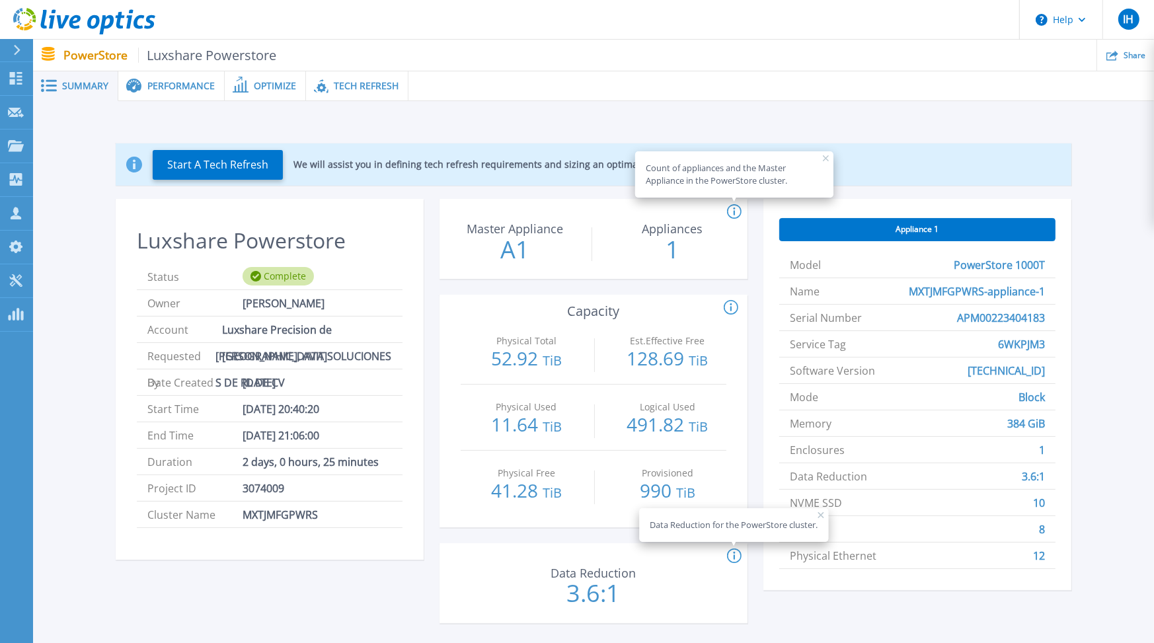
click at [820, 512] on icon at bounding box center [821, 515] width 7 height 7
drag, startPoint x: 882, startPoint y: 560, endPoint x: 815, endPoint y: 559, distance: 66.8
click at [815, 559] on li "Physical Ethernet 12" at bounding box center [917, 556] width 276 height 26
click at [805, 531] on li "FC 8" at bounding box center [917, 529] width 276 height 26
drag, startPoint x: 1009, startPoint y: 526, endPoint x: 938, endPoint y: 519, distance: 71.8
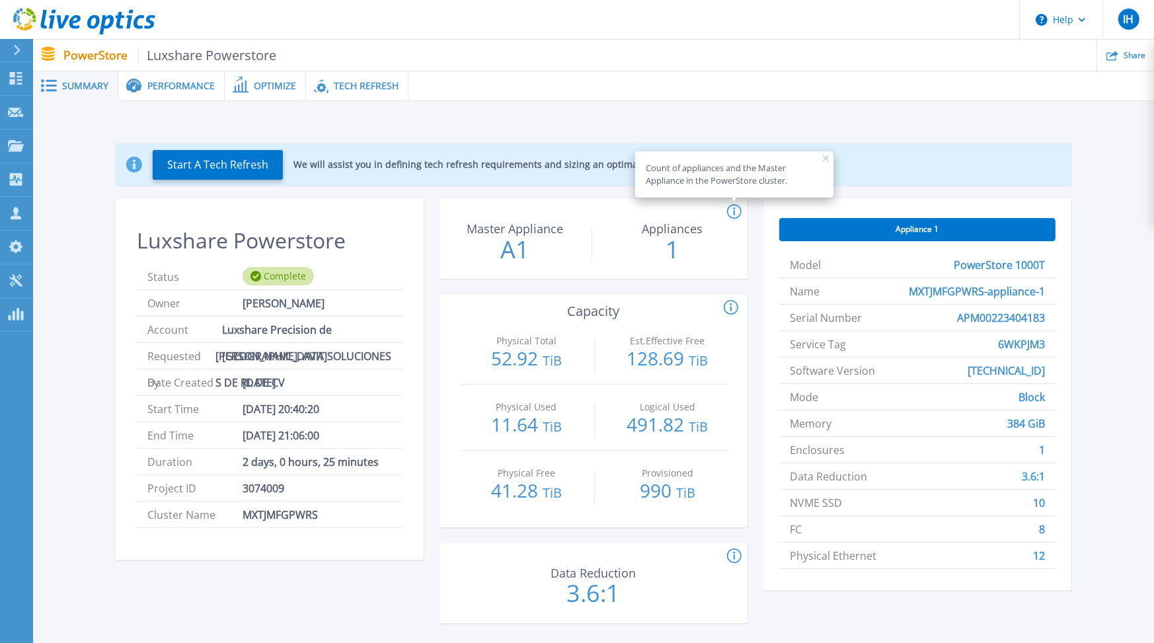
click at [919, 524] on li "FC 8" at bounding box center [917, 529] width 276 height 26
drag, startPoint x: 926, startPoint y: 509, endPoint x: 779, endPoint y: 503, distance: 146.2
click at [779, 503] on li "NVME SSD 10" at bounding box center [917, 503] width 276 height 26
click at [919, 504] on div "Appliance 1 Model PowerStore 1000T Name MXTJMFGPWRS-appliance-1 Serial Number A…" at bounding box center [918, 394] width 308 height 391
drag, startPoint x: 932, startPoint y: 371, endPoint x: 787, endPoint y: 376, distance: 145.5
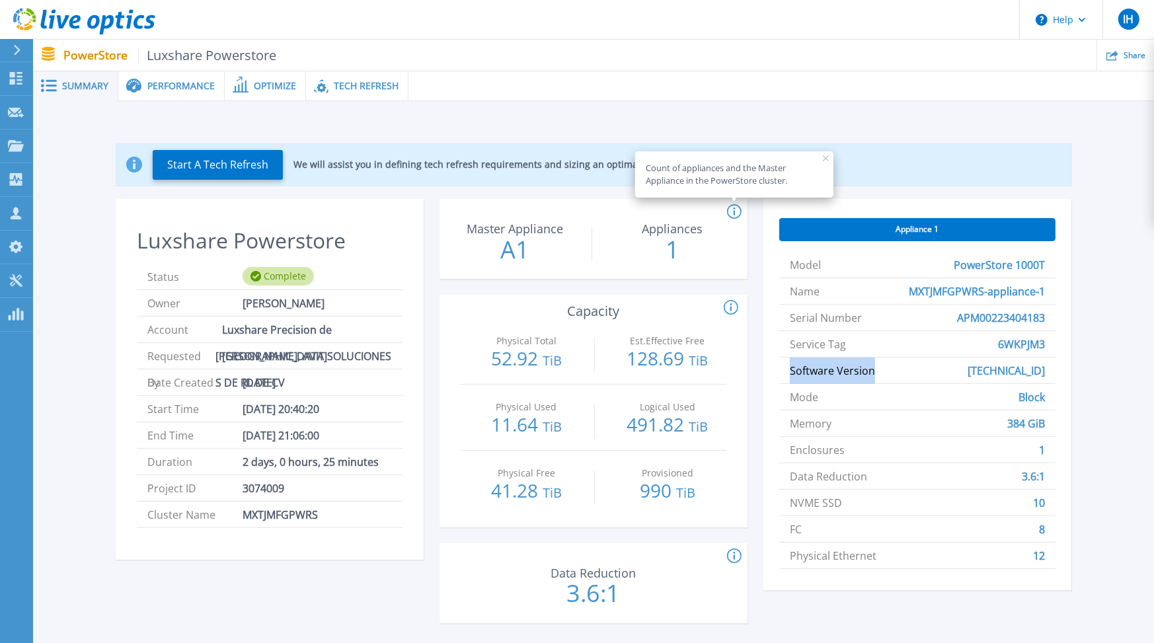
click at [787, 376] on li "Software Version 4.0.0.2" at bounding box center [917, 371] width 276 height 26
click at [919, 377] on span "4.0.0.2" at bounding box center [1006, 371] width 77 height 26
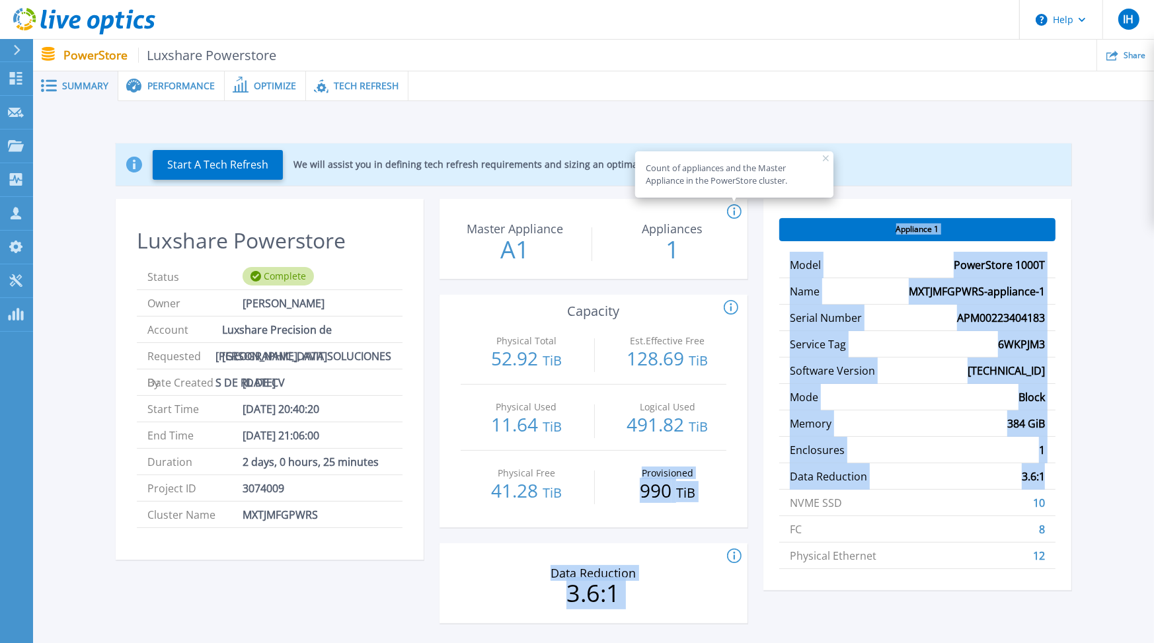
drag, startPoint x: 1046, startPoint y: 479, endPoint x: 744, endPoint y: 461, distance: 302.0
click at [744, 461] on div "Luxshare Powerstore Status Complete Owner Hector Navarro Account Luxshare Preci…" at bounding box center [594, 419] width 956 height 440
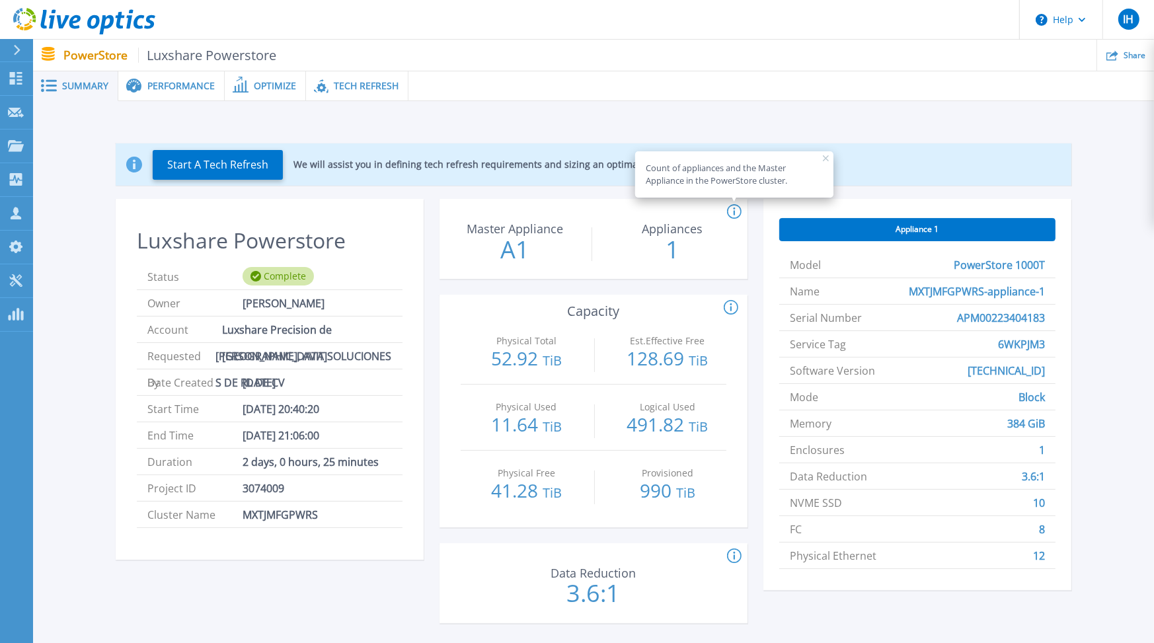
drag, startPoint x: 986, startPoint y: 533, endPoint x: 980, endPoint y: 548, distance: 15.7
click at [919, 533] on li "FC 8" at bounding box center [917, 529] width 276 height 26
